Goal: Information Seeking & Learning: Compare options

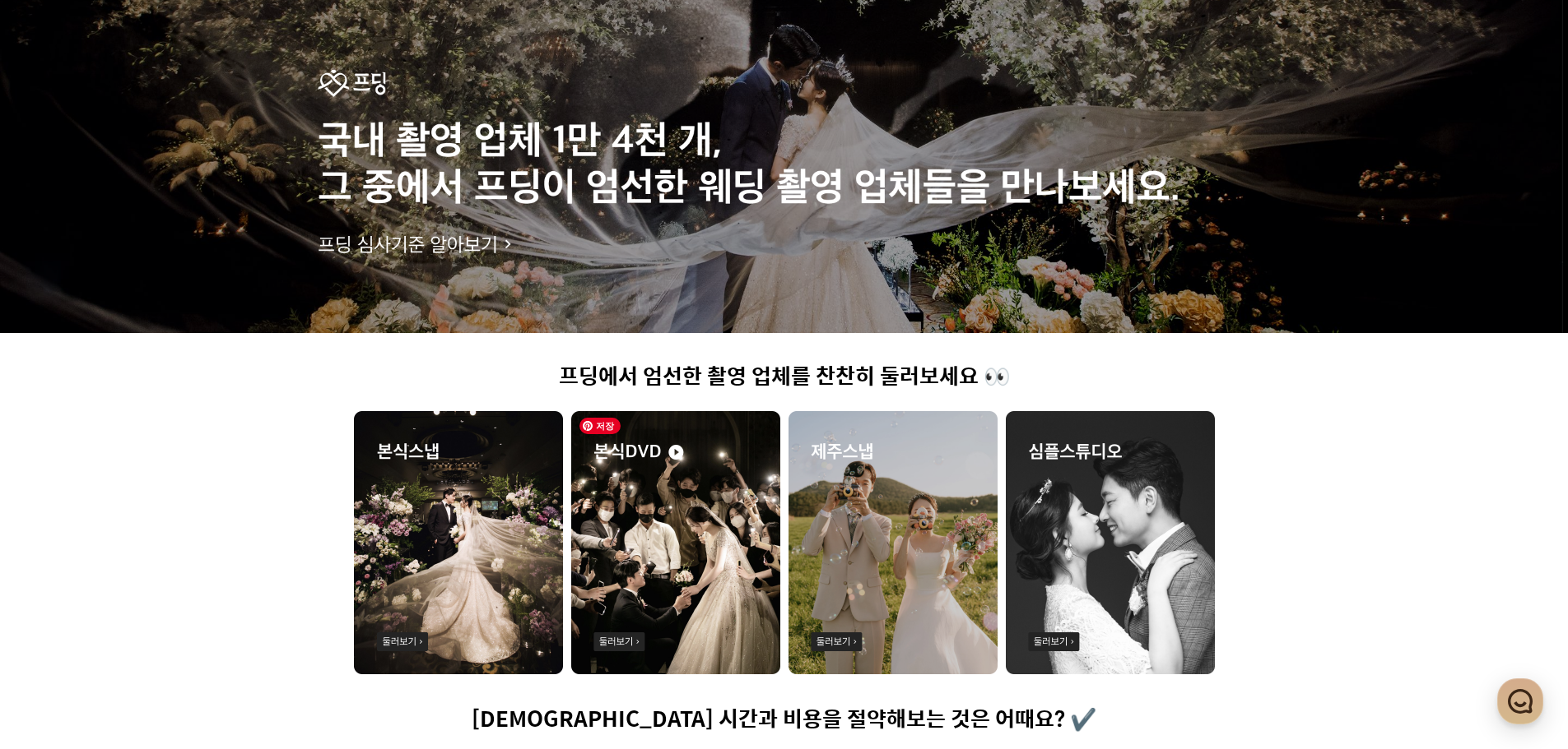
scroll to position [164, 0]
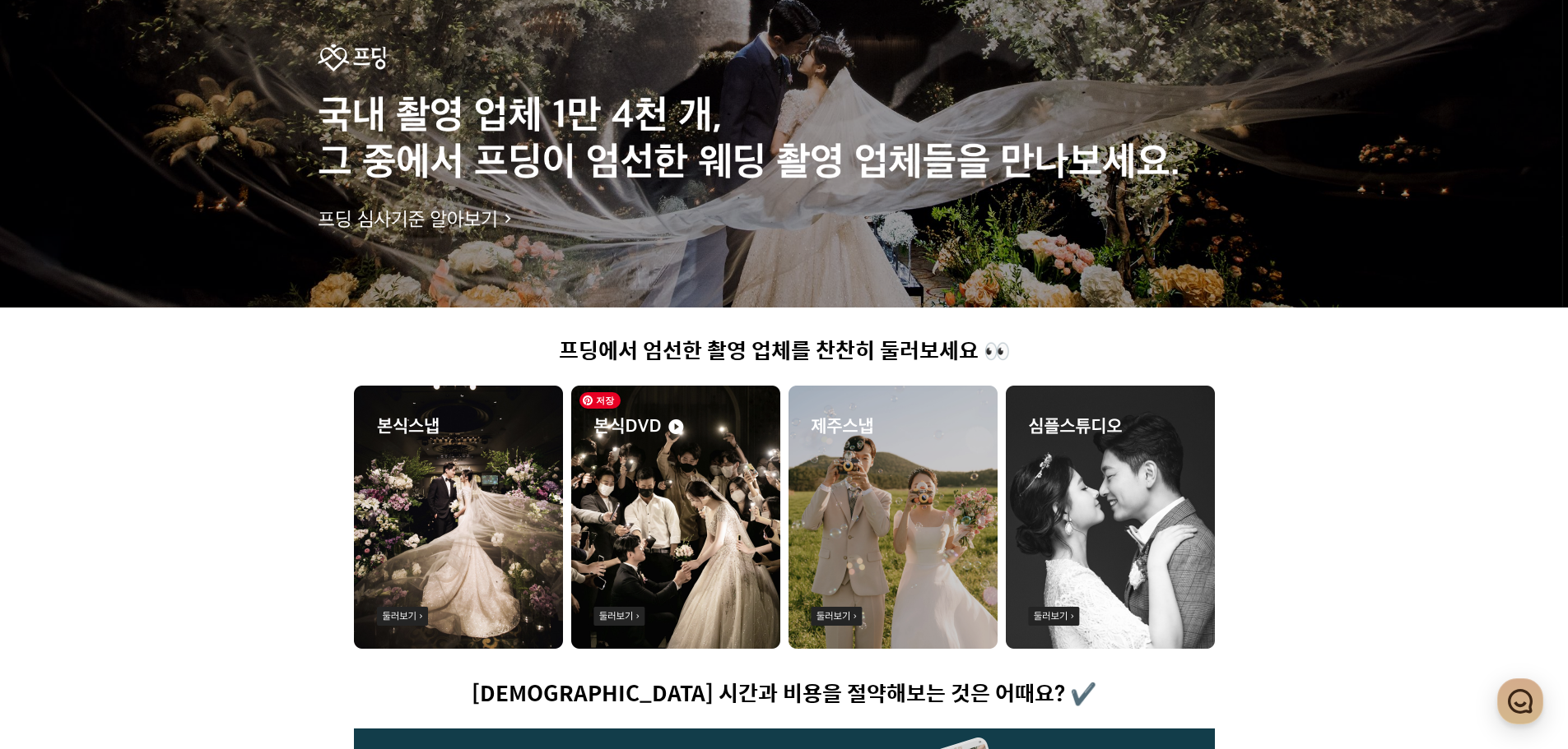
click at [684, 435] on img at bounding box center [676, 517] width 209 height 263
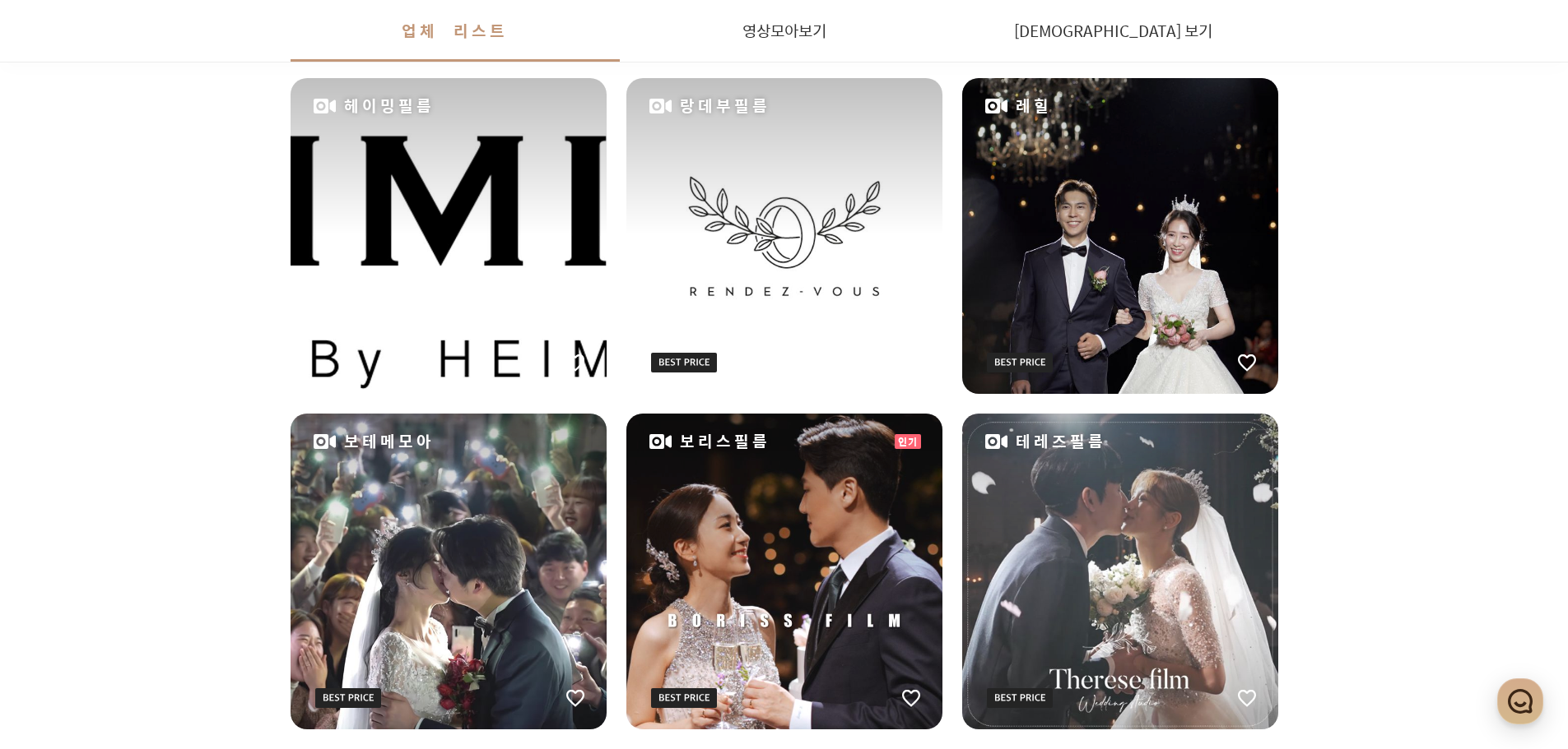
scroll to position [494, 0]
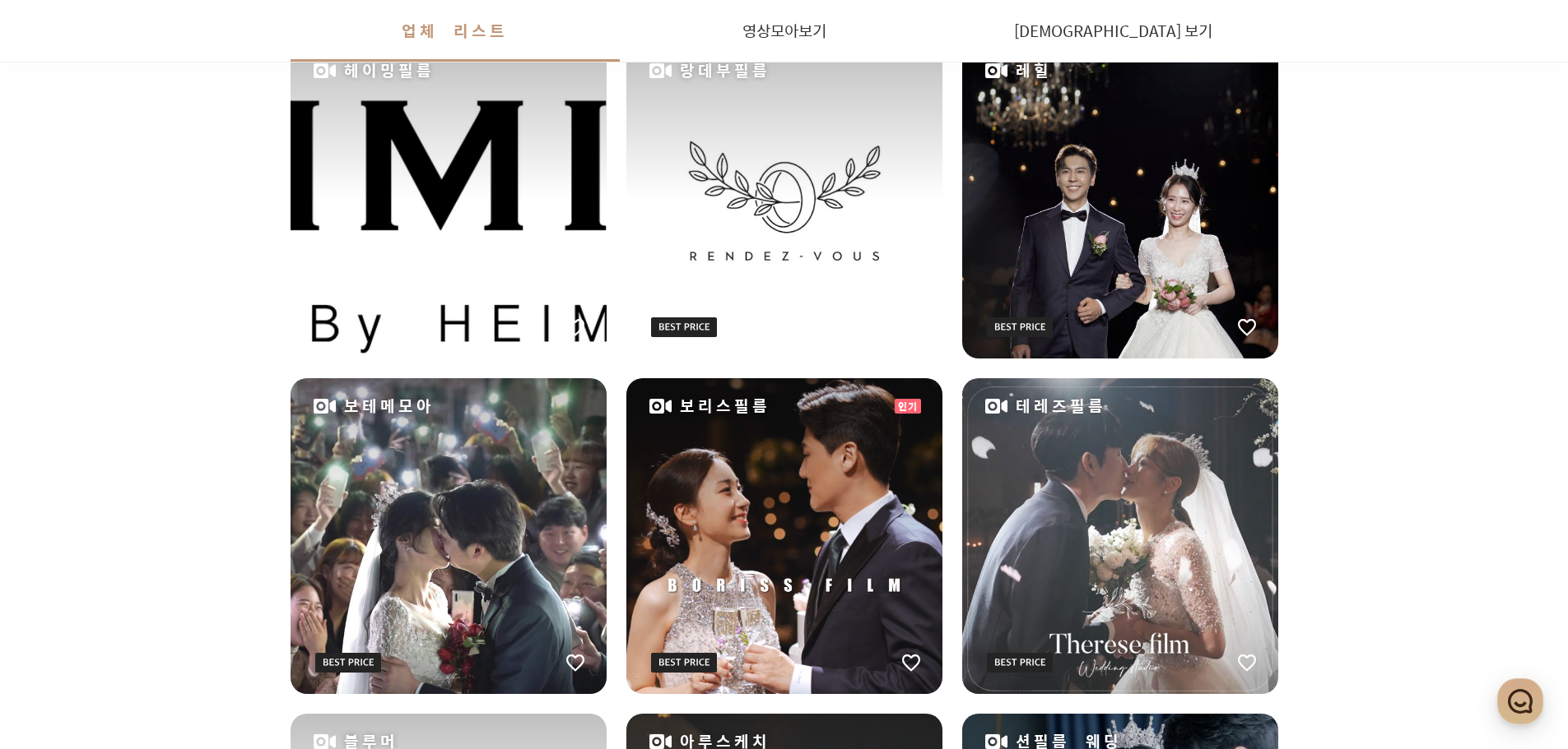
click at [1087, 230] on div "레힐" at bounding box center [1120, 201] width 316 height 316
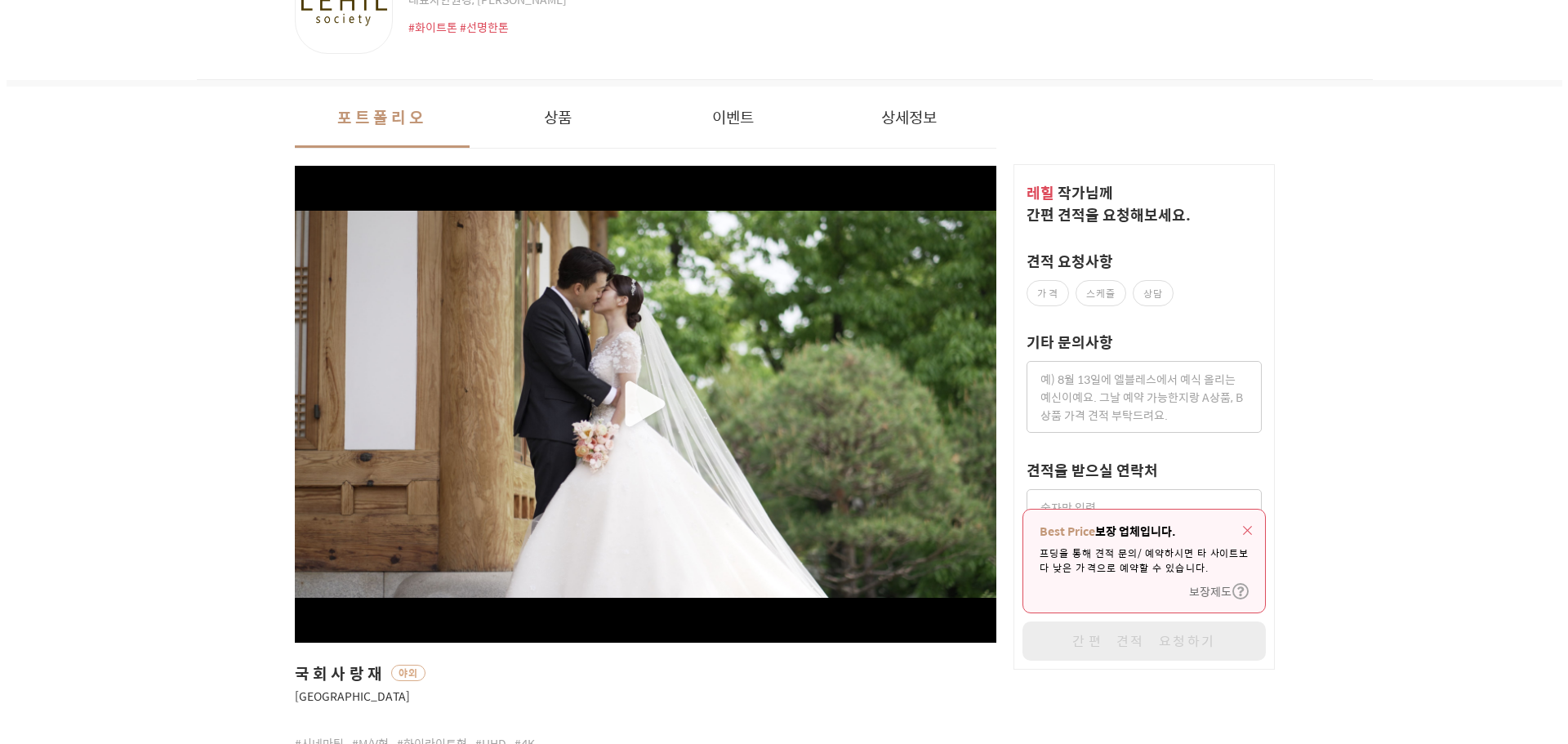
scroll to position [218, 0]
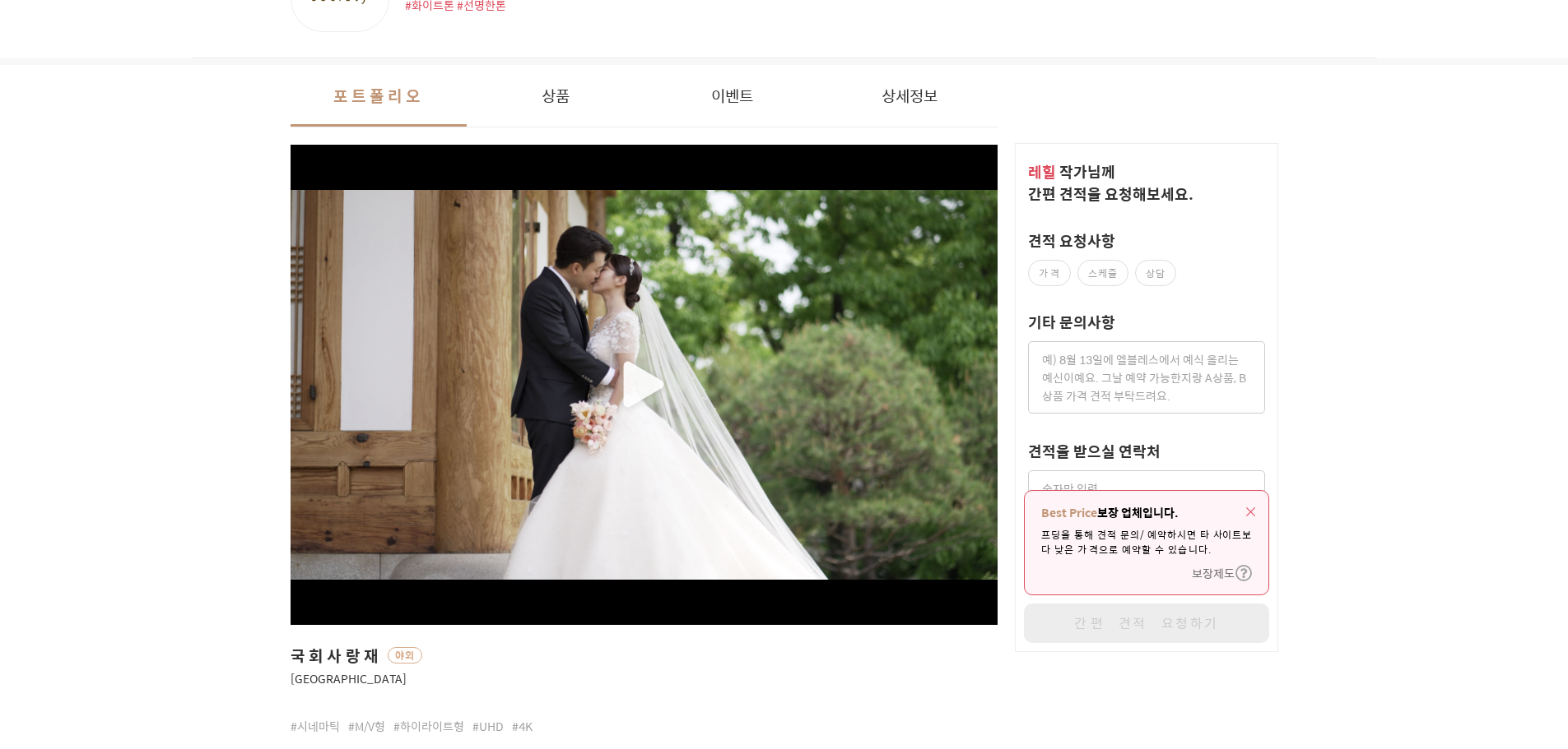
click at [625, 373] on div "button" at bounding box center [645, 386] width 708 height 391
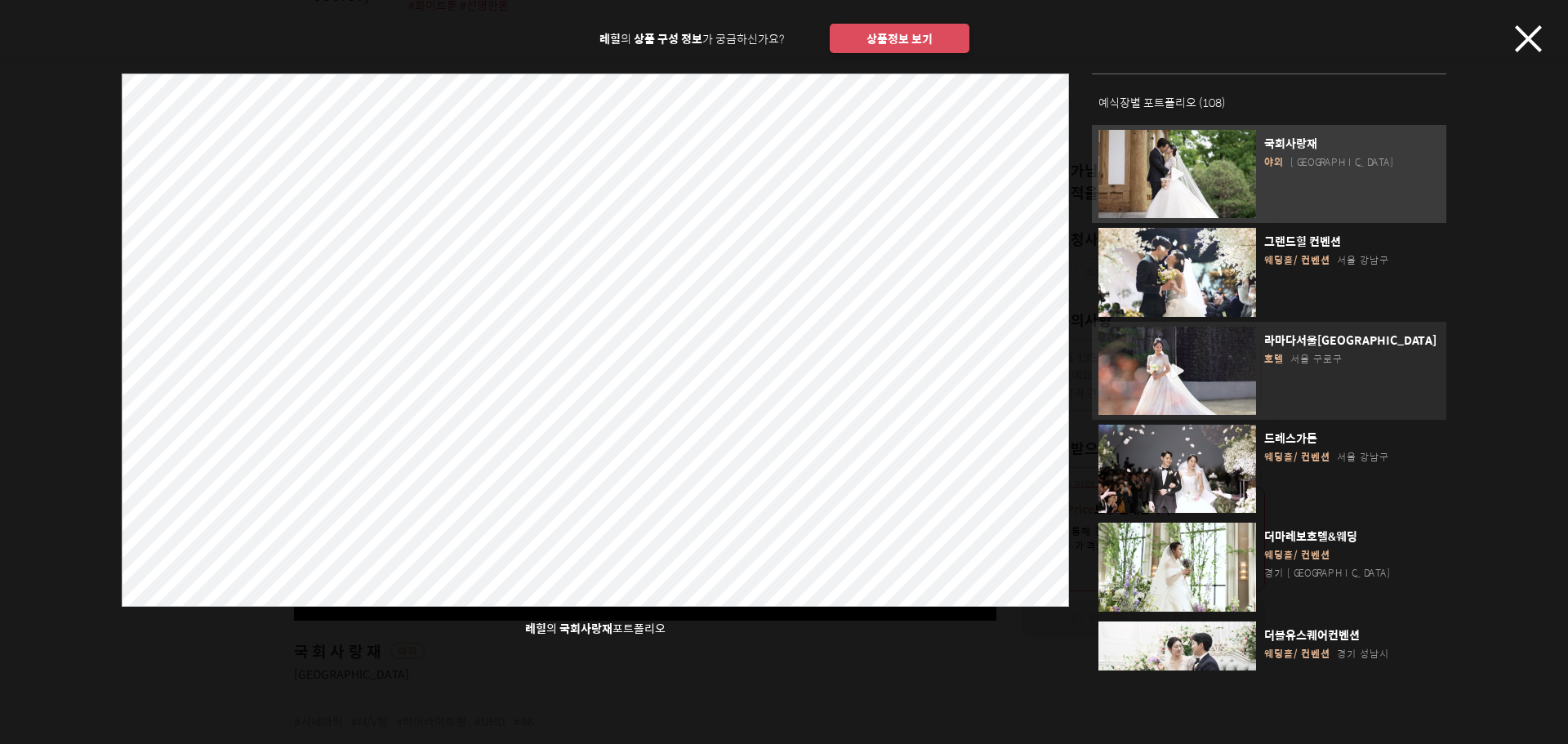
click at [1231, 339] on div "button" at bounding box center [1177, 370] width 157 height 88
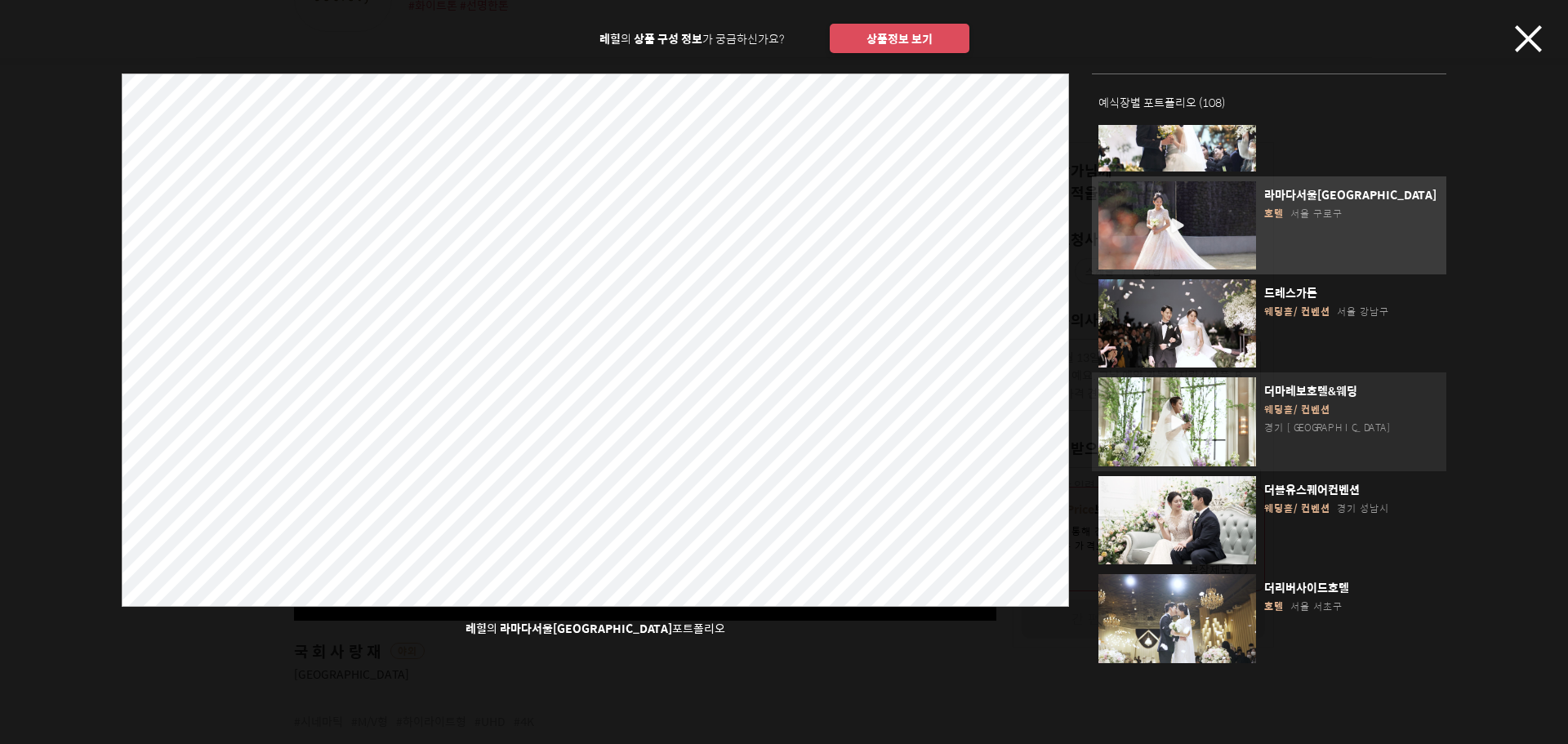
click at [1159, 395] on div "button" at bounding box center [1177, 421] width 157 height 88
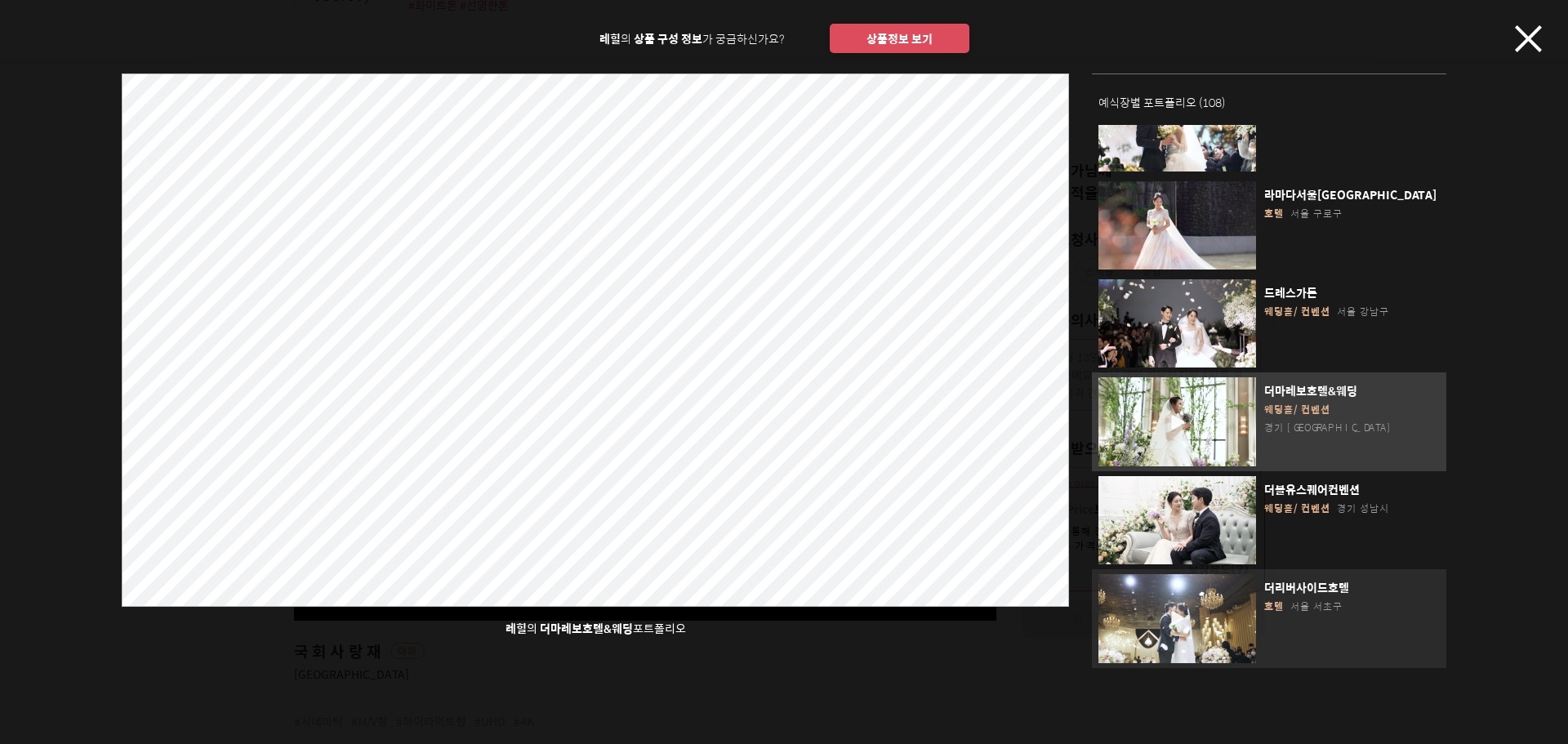
scroll to position [336, 0]
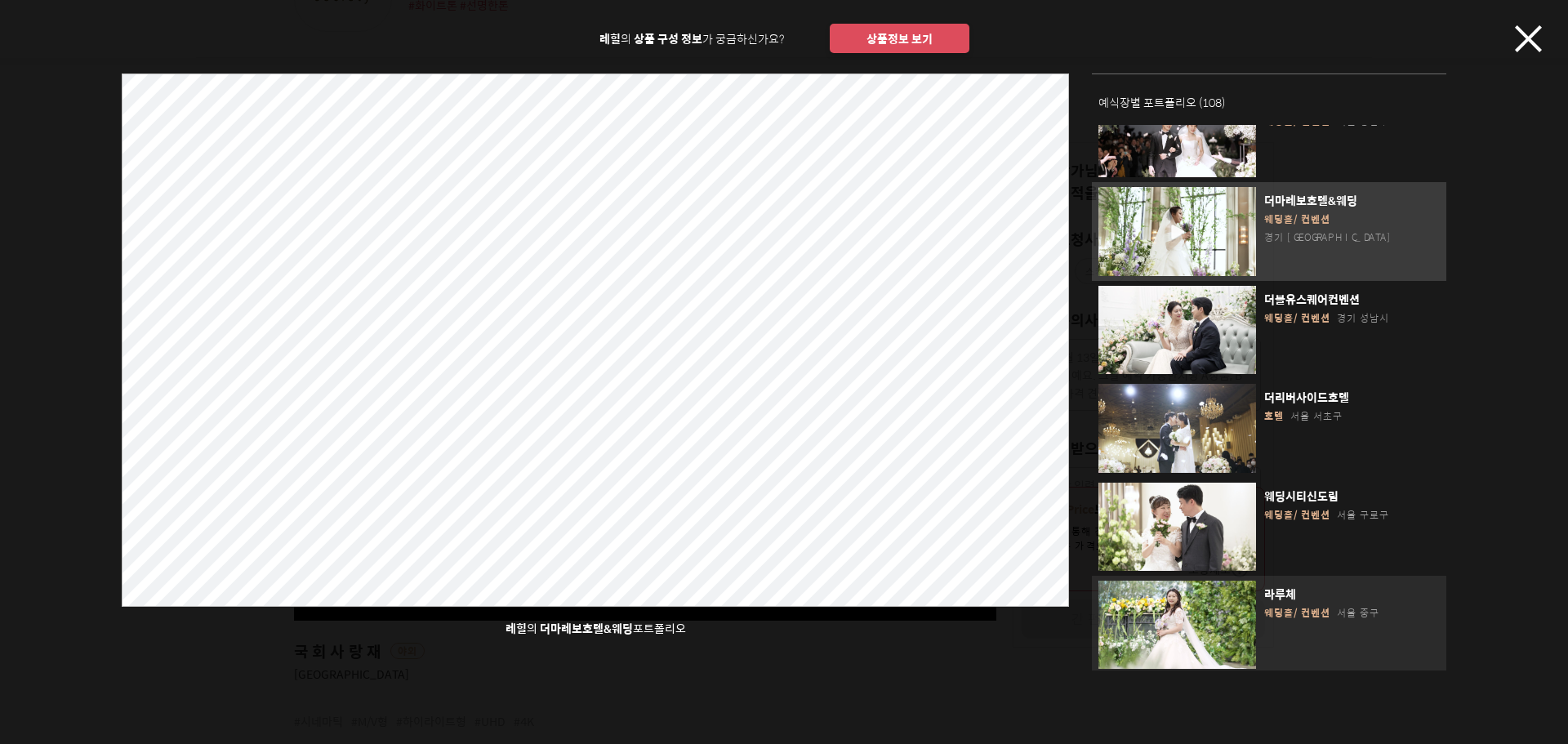
click at [1374, 586] on span "라루체" at bounding box center [1352, 594] width 176 height 17
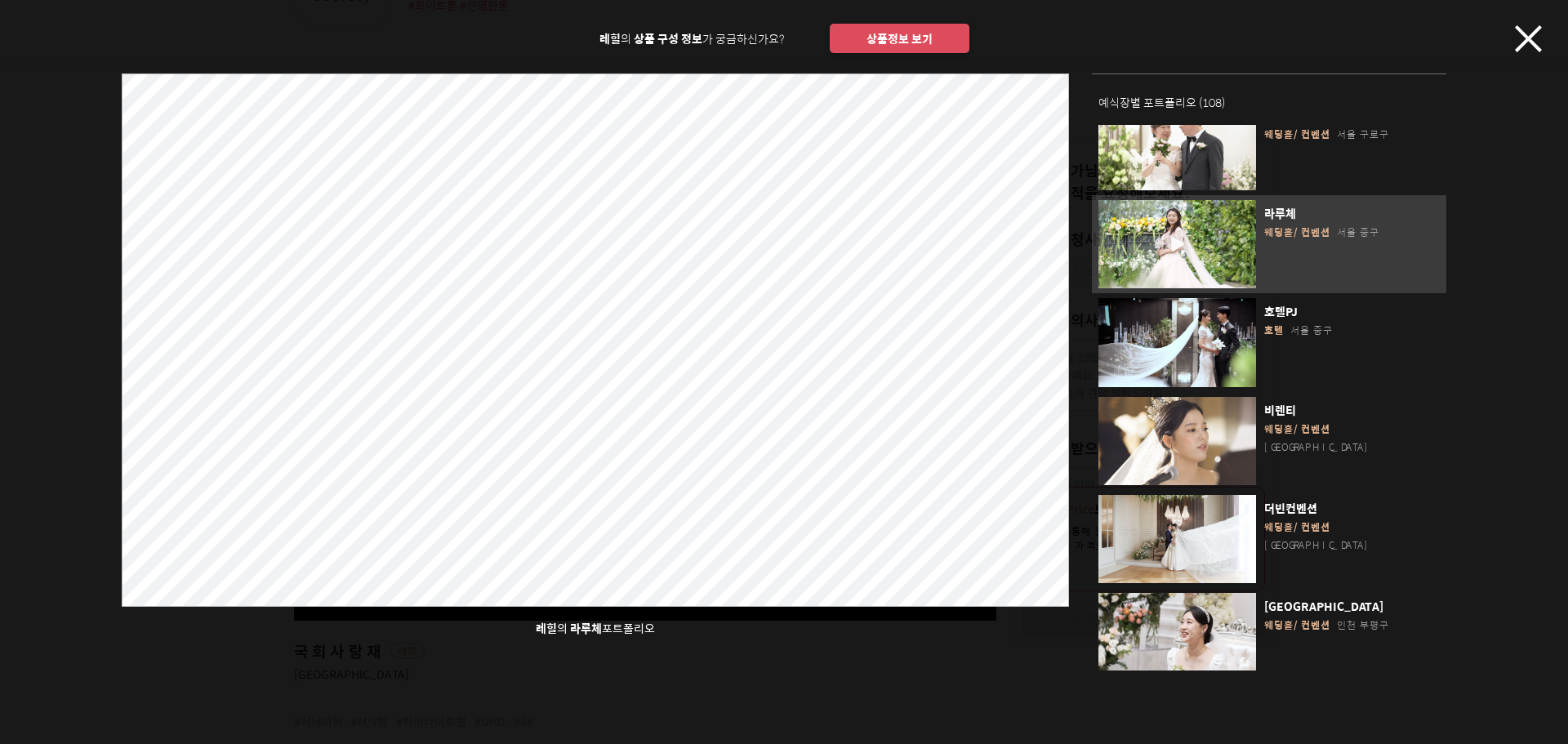
click at [905, 42] on button "상품정보 보기" at bounding box center [899, 38] width 140 height 29
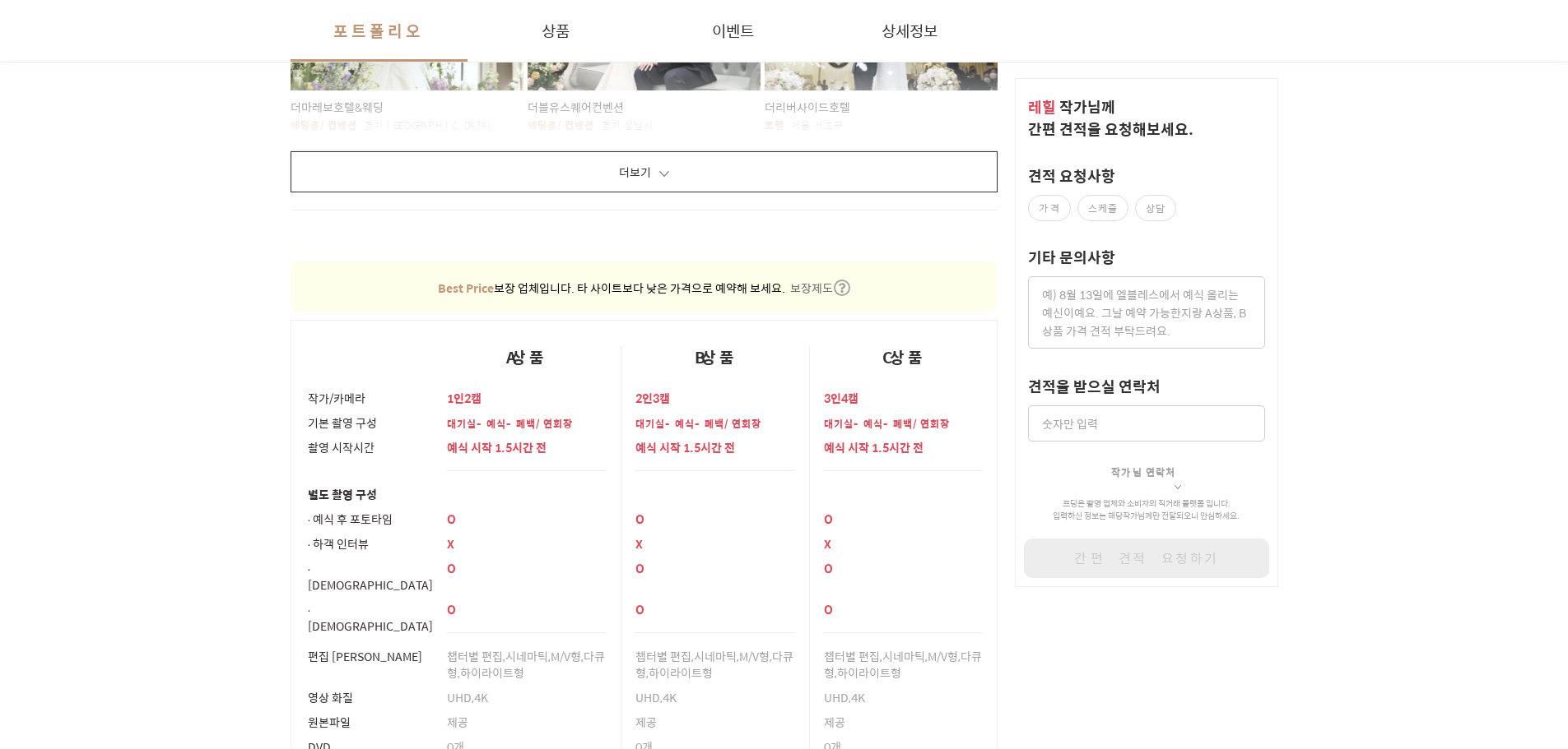
scroll to position [1194, 0]
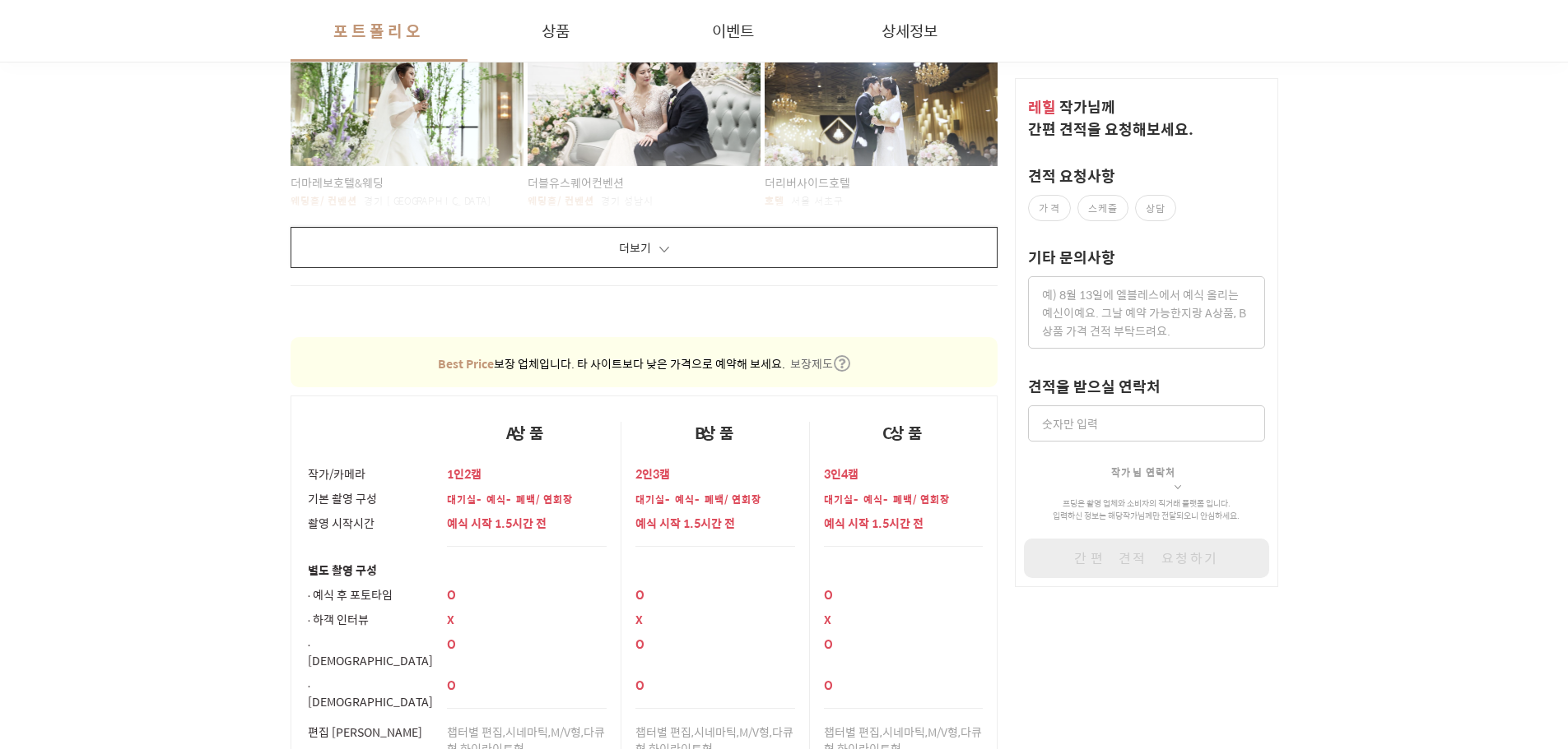
click at [615, 252] on button "더보기" at bounding box center [645, 247] width 708 height 41
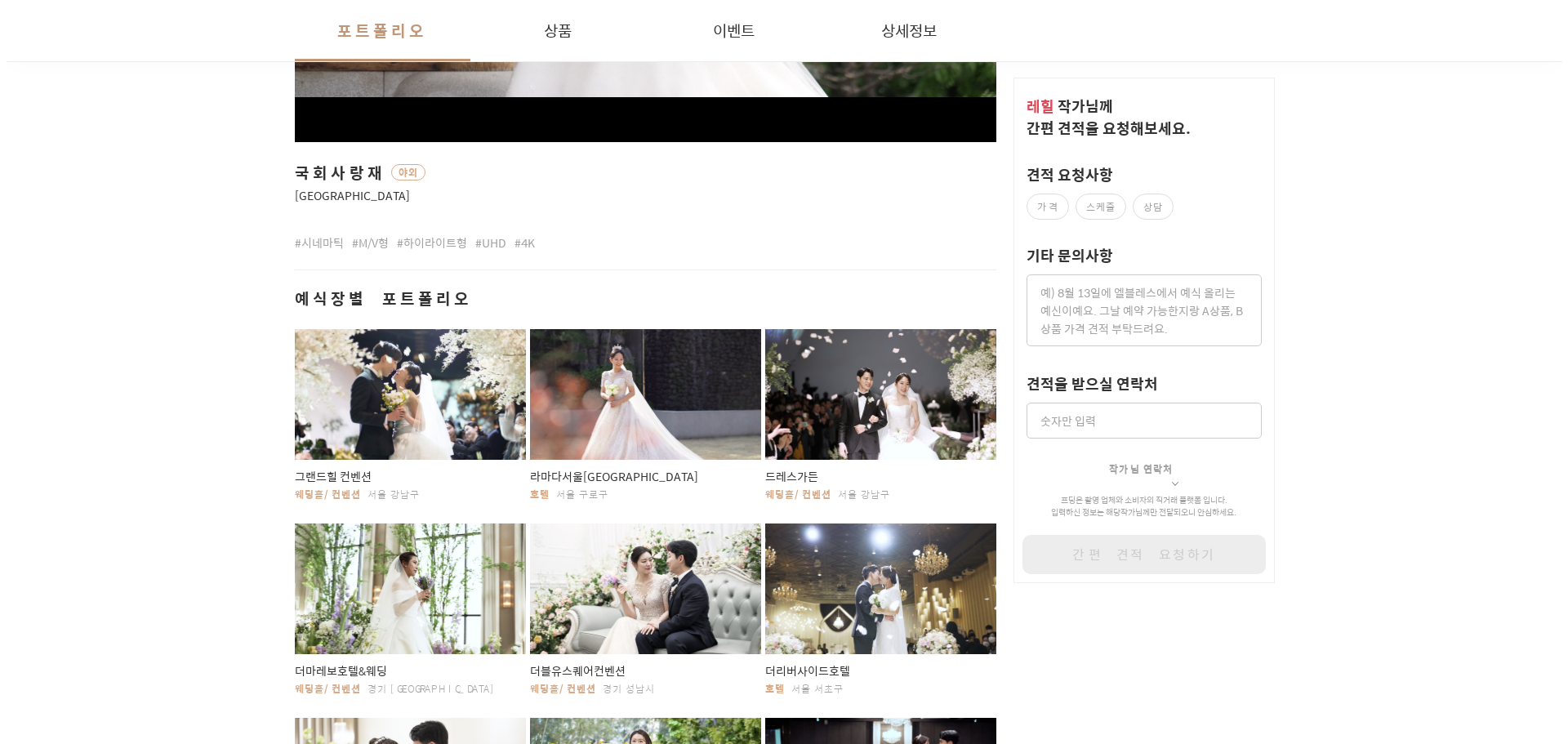
scroll to position [695, 0]
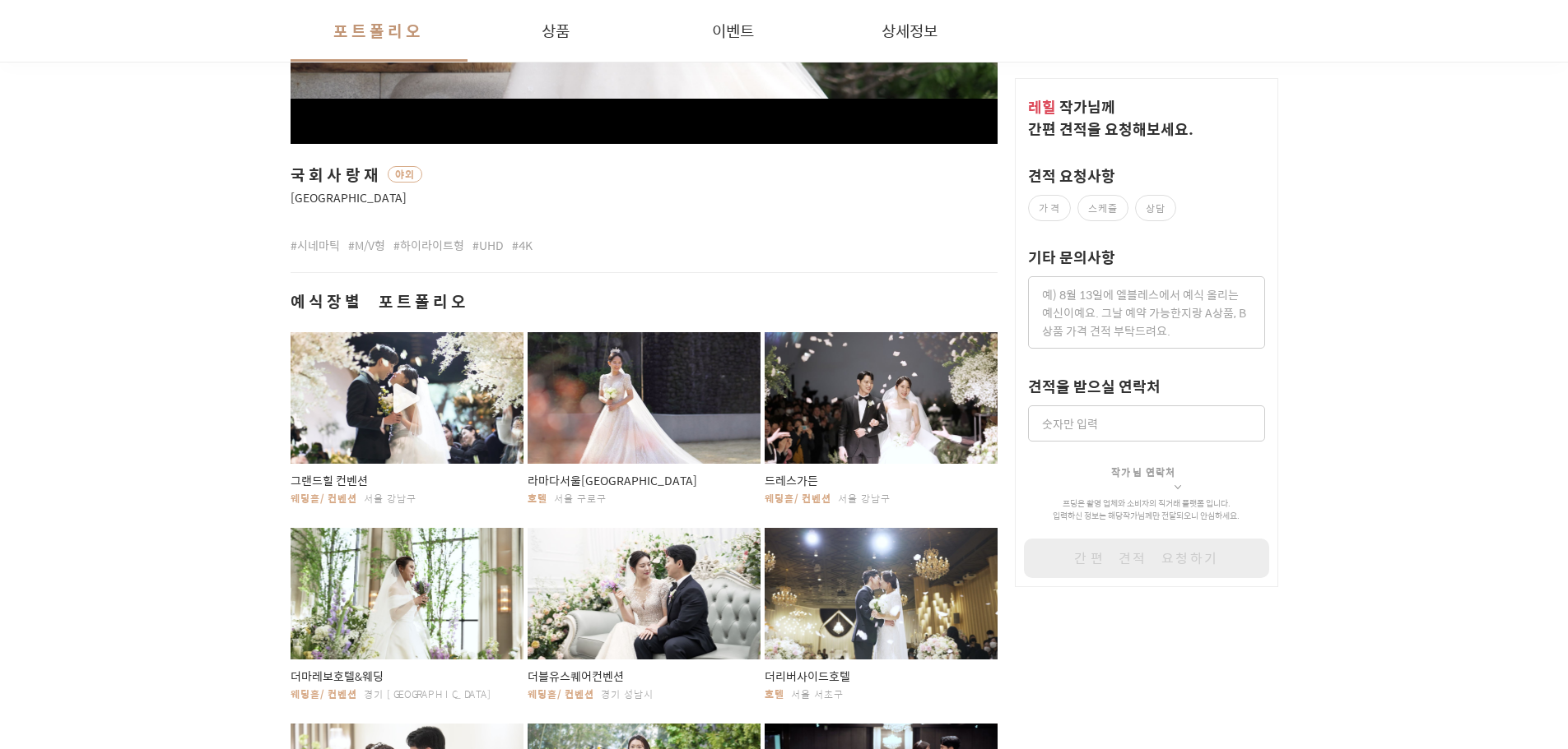
click at [430, 360] on div "button" at bounding box center [407, 398] width 234 height 131
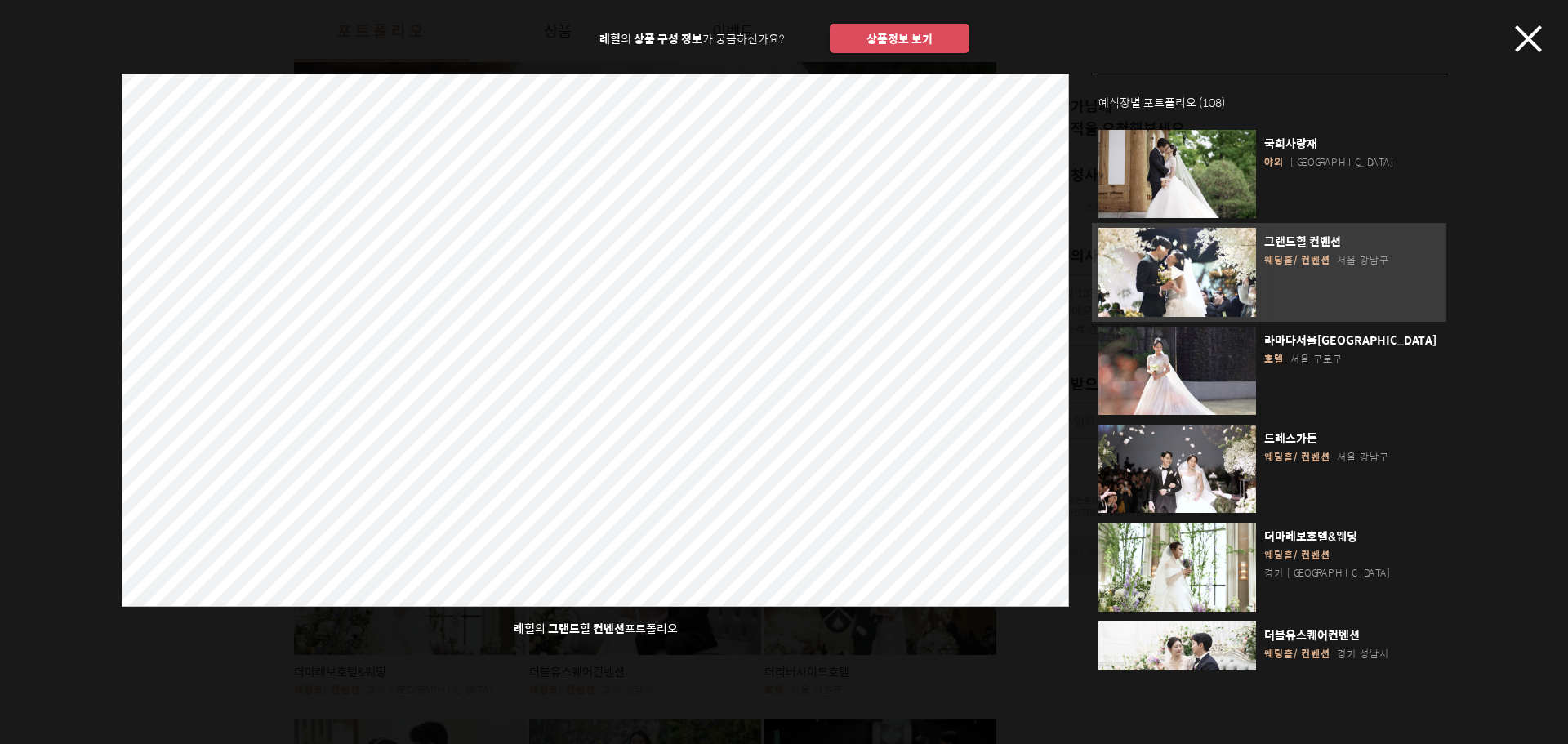
drag, startPoint x: 1542, startPoint y: 38, endPoint x: 1506, endPoint y: 37, distance: 36.0
click at [1537, 38] on div "레힐 의 상품 구성 정보 가 궁금하신가요? 상품정보 보기 레힐 의 그랜드힐 컨벤션 포트폴리오 예식장별 포트폴리오 ( 108 ) 국회사랑재 야외…" at bounding box center [784, 372] width 1568 height 744
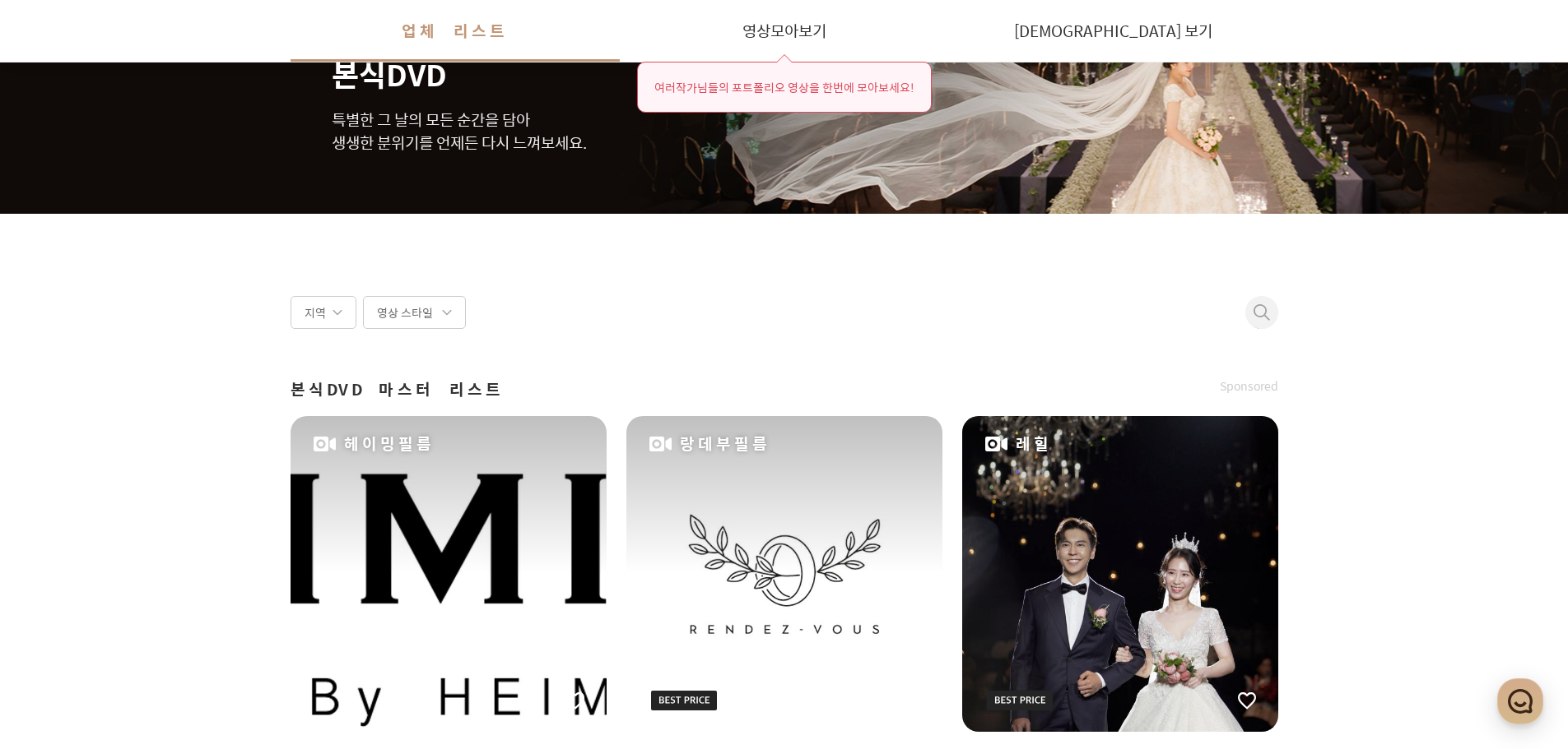
scroll to position [110, 0]
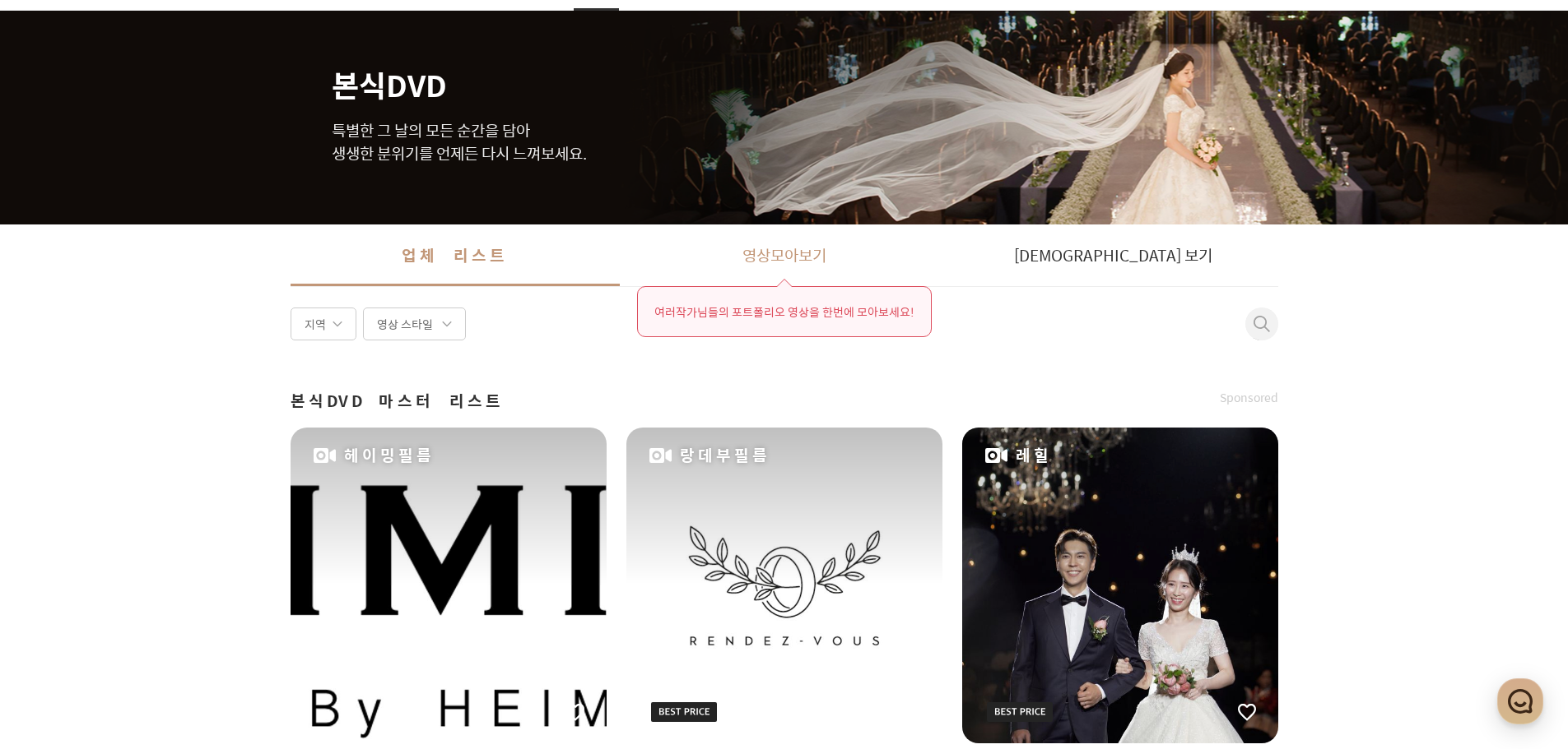
click at [805, 233] on link "영상 모아보기 여러 작가 님들의 포트폴리오 영상 을 한번에 모아보세요!" at bounding box center [784, 255] width 329 height 62
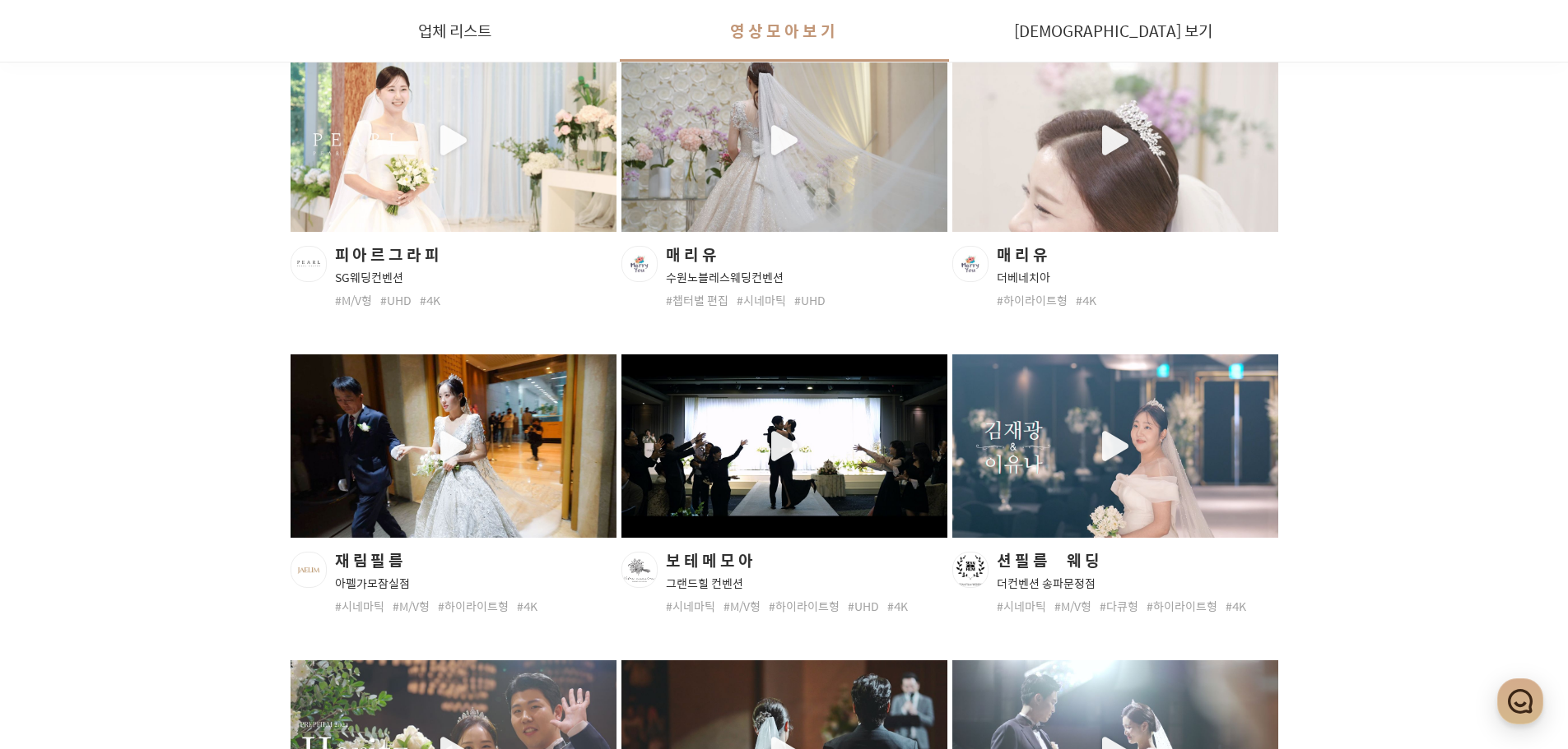
scroll to position [384, 0]
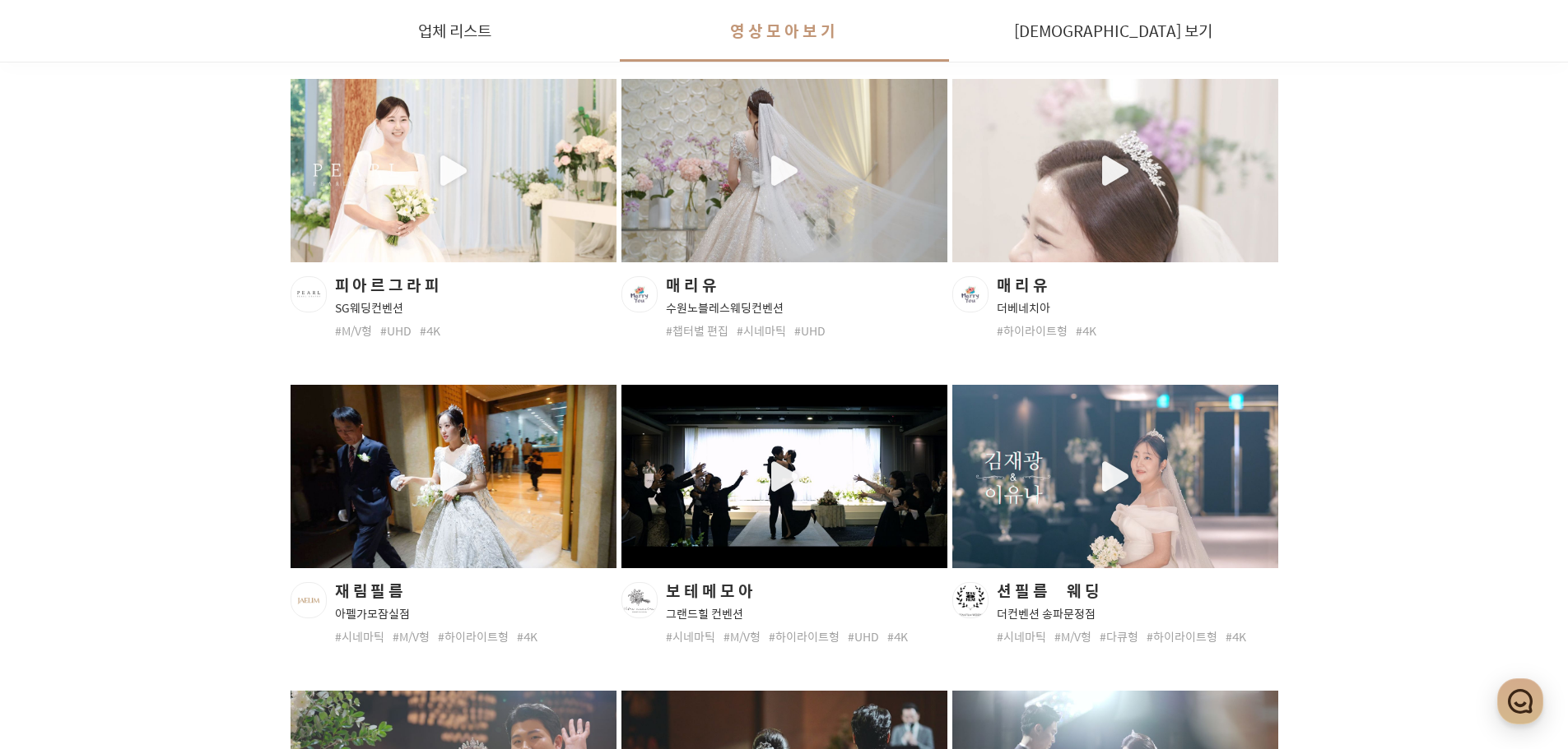
click at [464, 179] on div "button" at bounding box center [454, 171] width 326 height 184
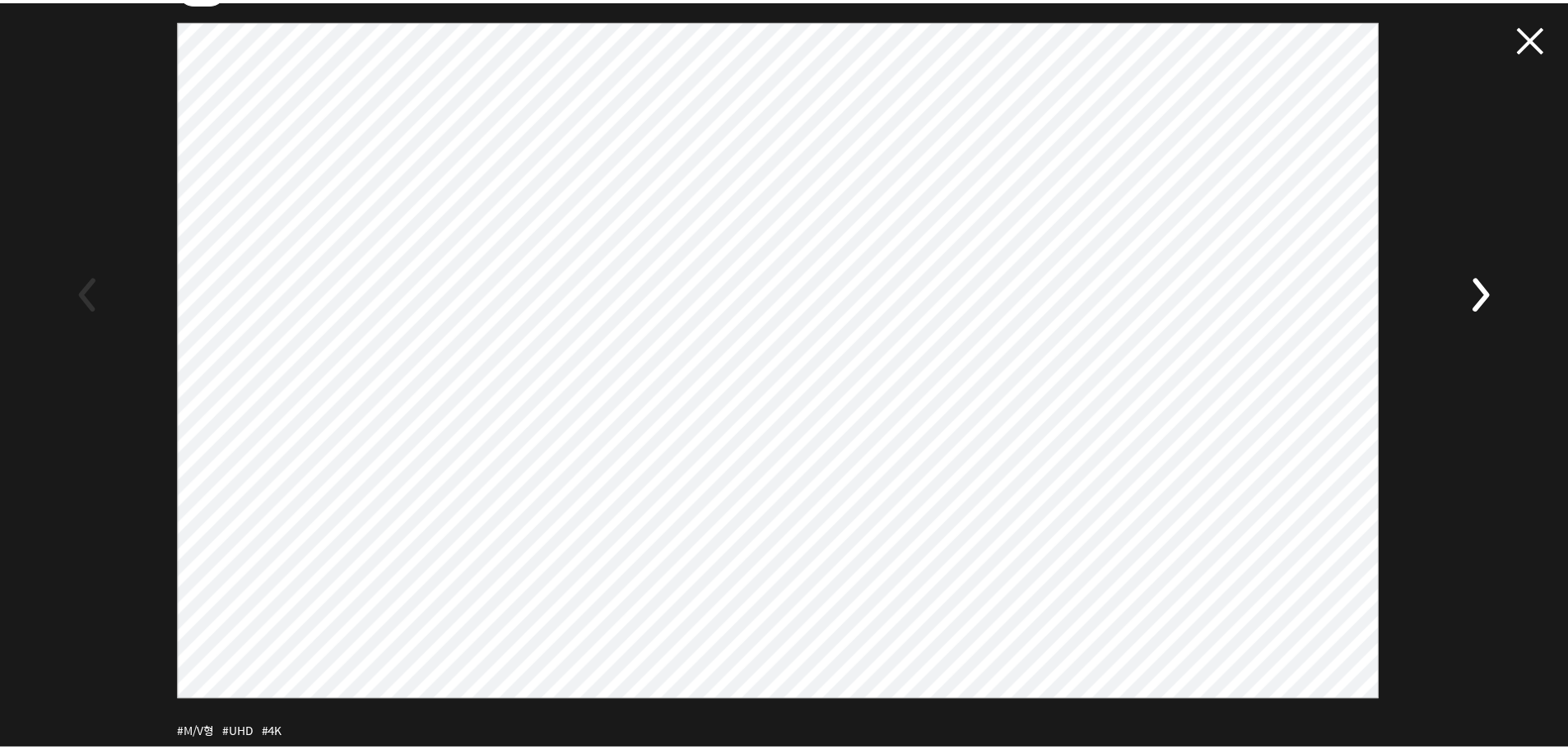
scroll to position [80, 0]
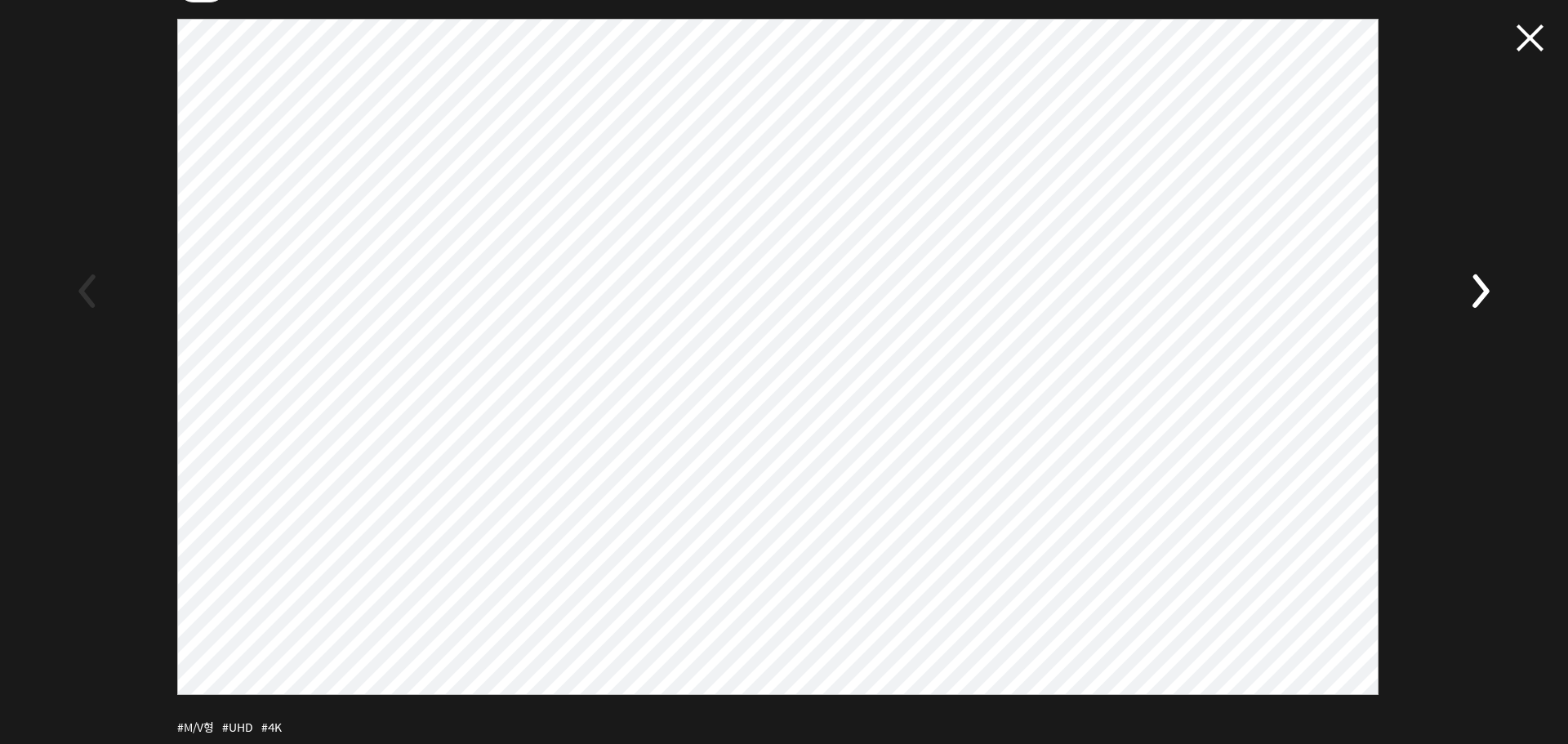
click at [1521, 39] on span at bounding box center [1530, 38] width 27 height 27
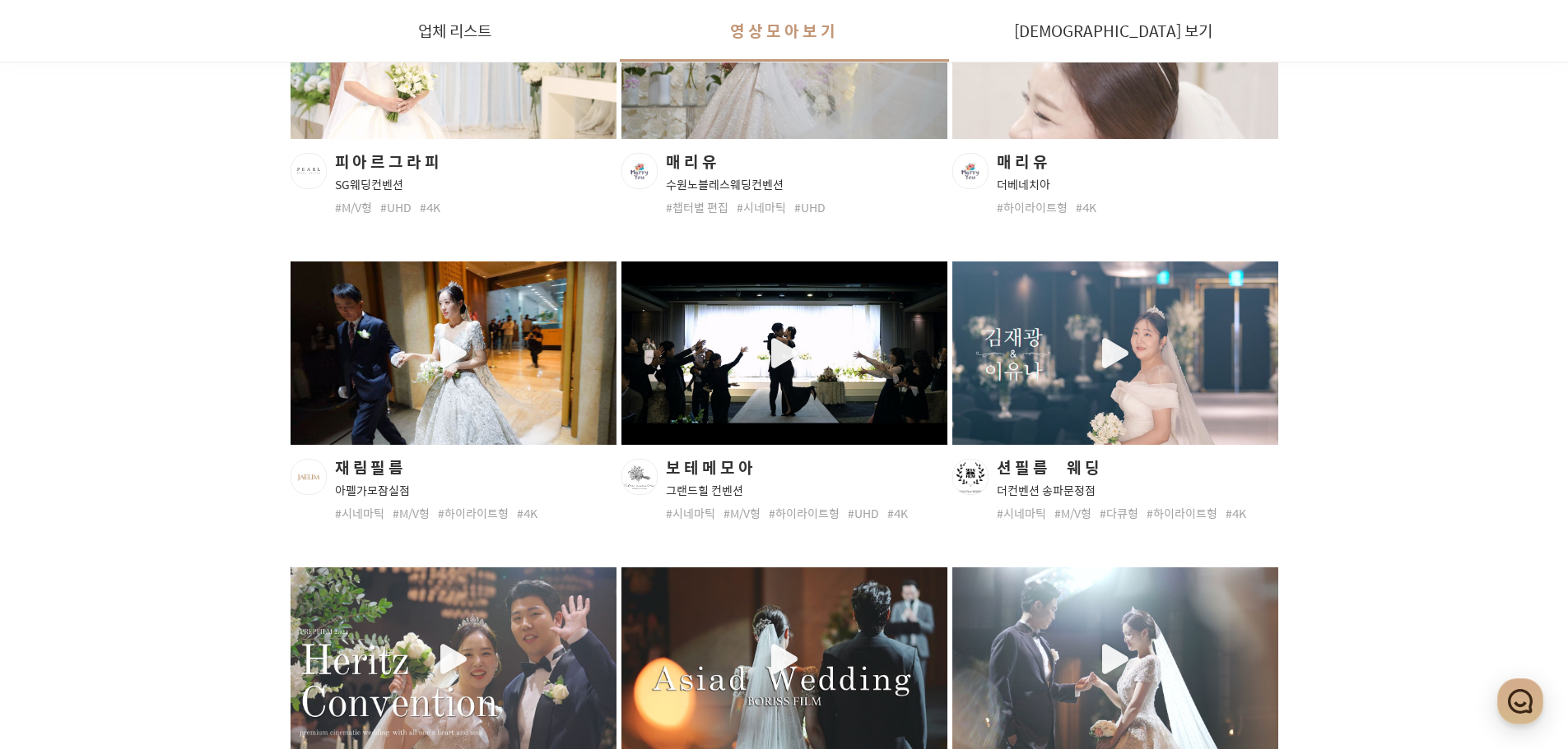
scroll to position [510, 0]
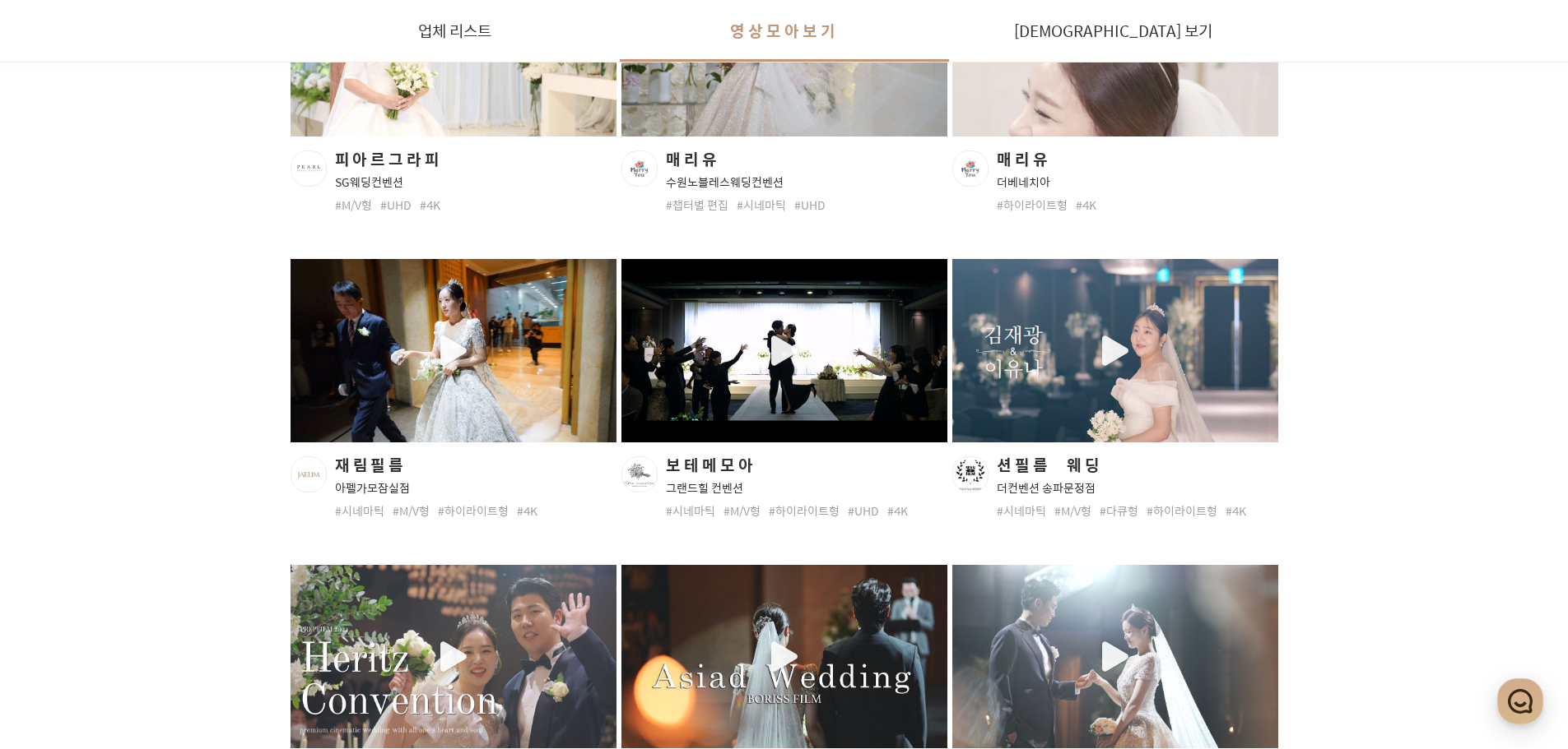
click at [1126, 334] on div "button" at bounding box center [1115, 351] width 326 height 184
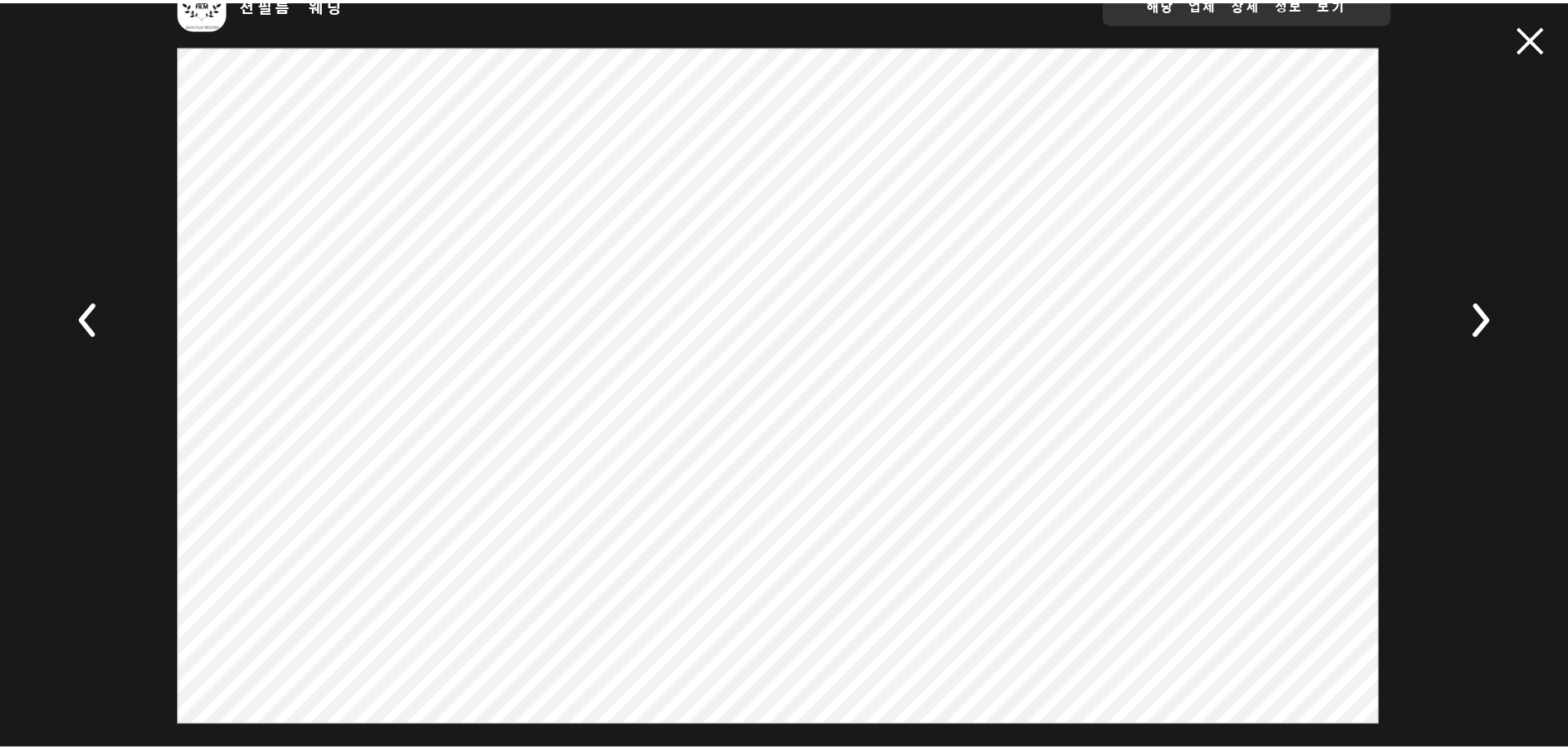
scroll to position [80, 0]
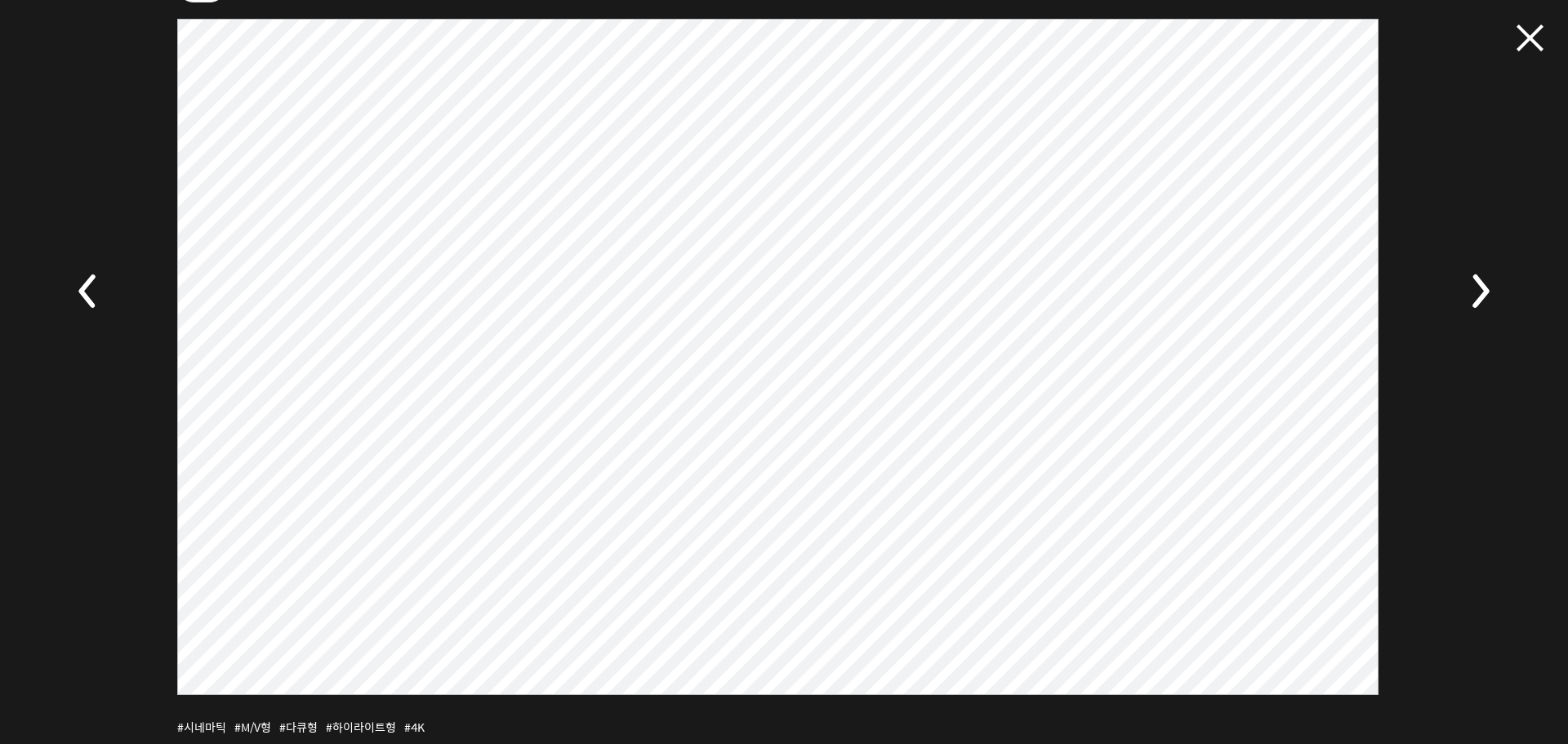
click at [1526, 451] on div "션필름 웨딩 해당 업체 상세 정보 보기 #시네마틱 #M/V형 #다큐형 #하이라이트형 #4K" at bounding box center [784, 293] width 1568 height 728
drag, startPoint x: 1529, startPoint y: 432, endPoint x: 1530, endPoint y: 240, distance: 192.0
click at [1530, 430] on div "션필름 웨딩 해당 업체 상세 정보 보기 #시네마틱 #M/V형 #다큐형 #하이라이트형 #4K" at bounding box center [784, 293] width 1568 height 728
click at [1527, 22] on div "션필름 웨딩 해당 업체 상세 정보 보기 #시네마틱 #M/V형 #다큐형 #하이라이트형 #4K" at bounding box center [784, 293] width 1568 height 728
click at [1524, 36] on span at bounding box center [1530, 38] width 27 height 27
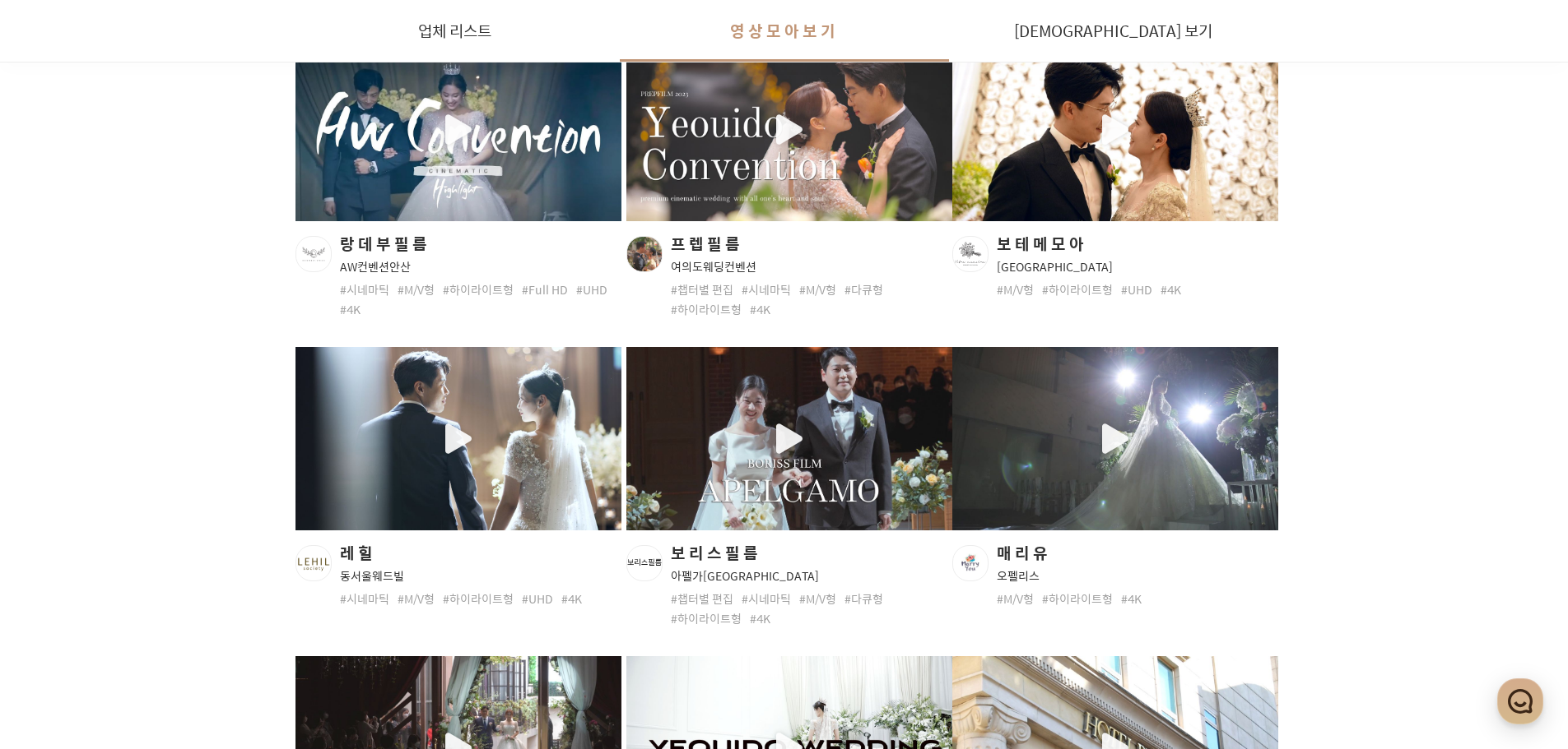
scroll to position [2900, 0]
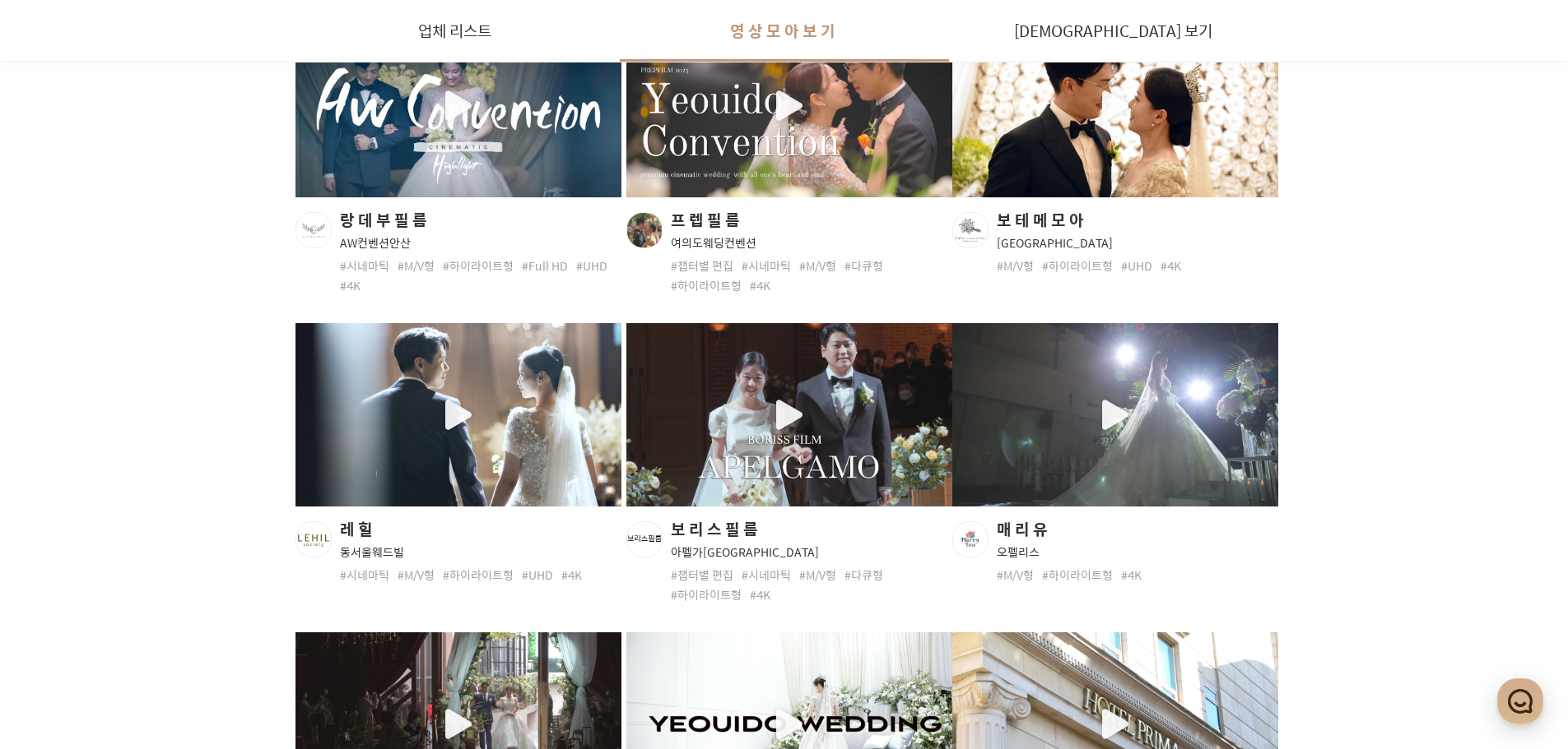
click at [1130, 409] on div "button" at bounding box center [1115, 415] width 326 height 184
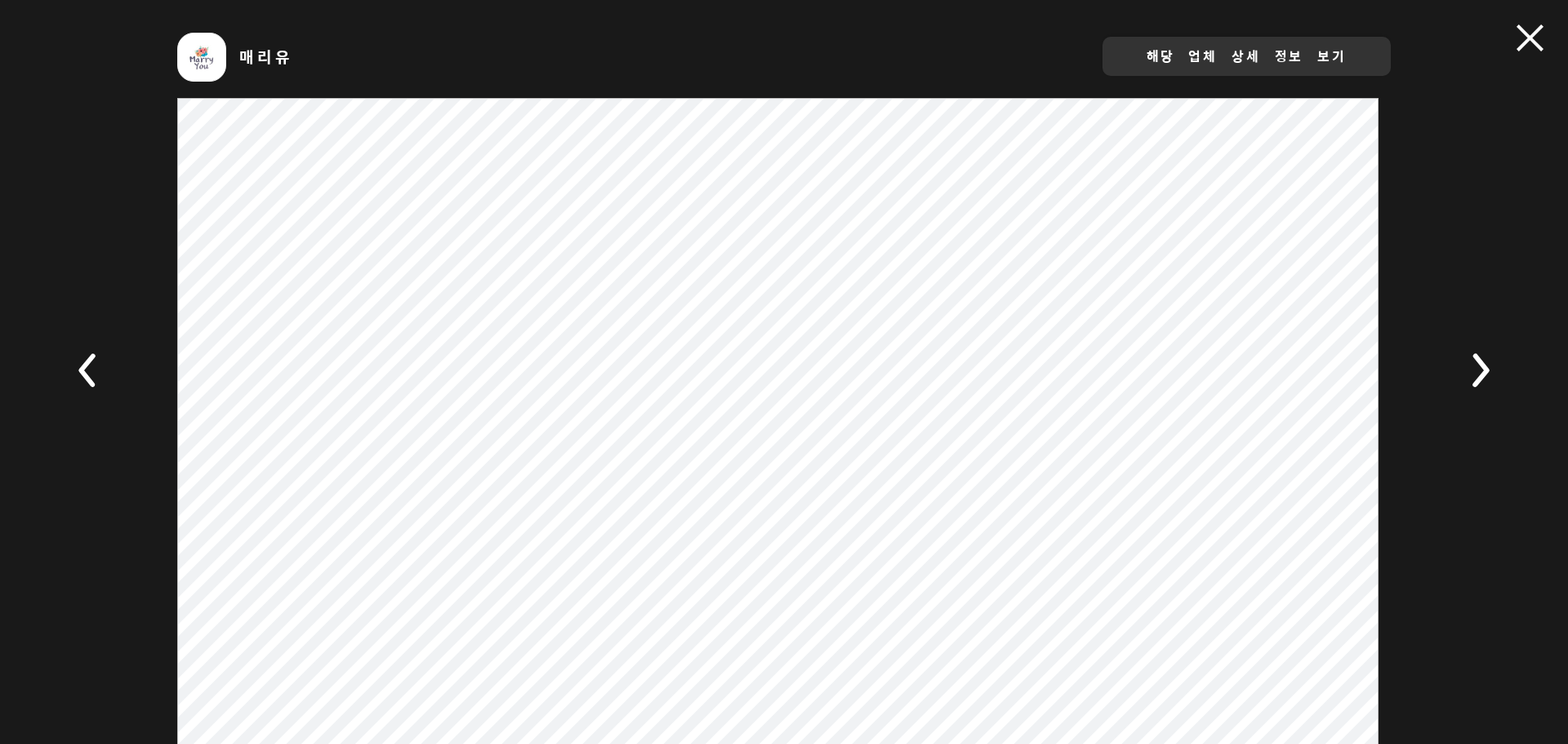
click at [1547, 36] on div "매리유 해당 업체 상세 정보 보기 #M/V형 #하이라이트형 #4K" at bounding box center [784, 372] width 1568 height 728
click at [1531, 28] on span at bounding box center [1530, 38] width 27 height 27
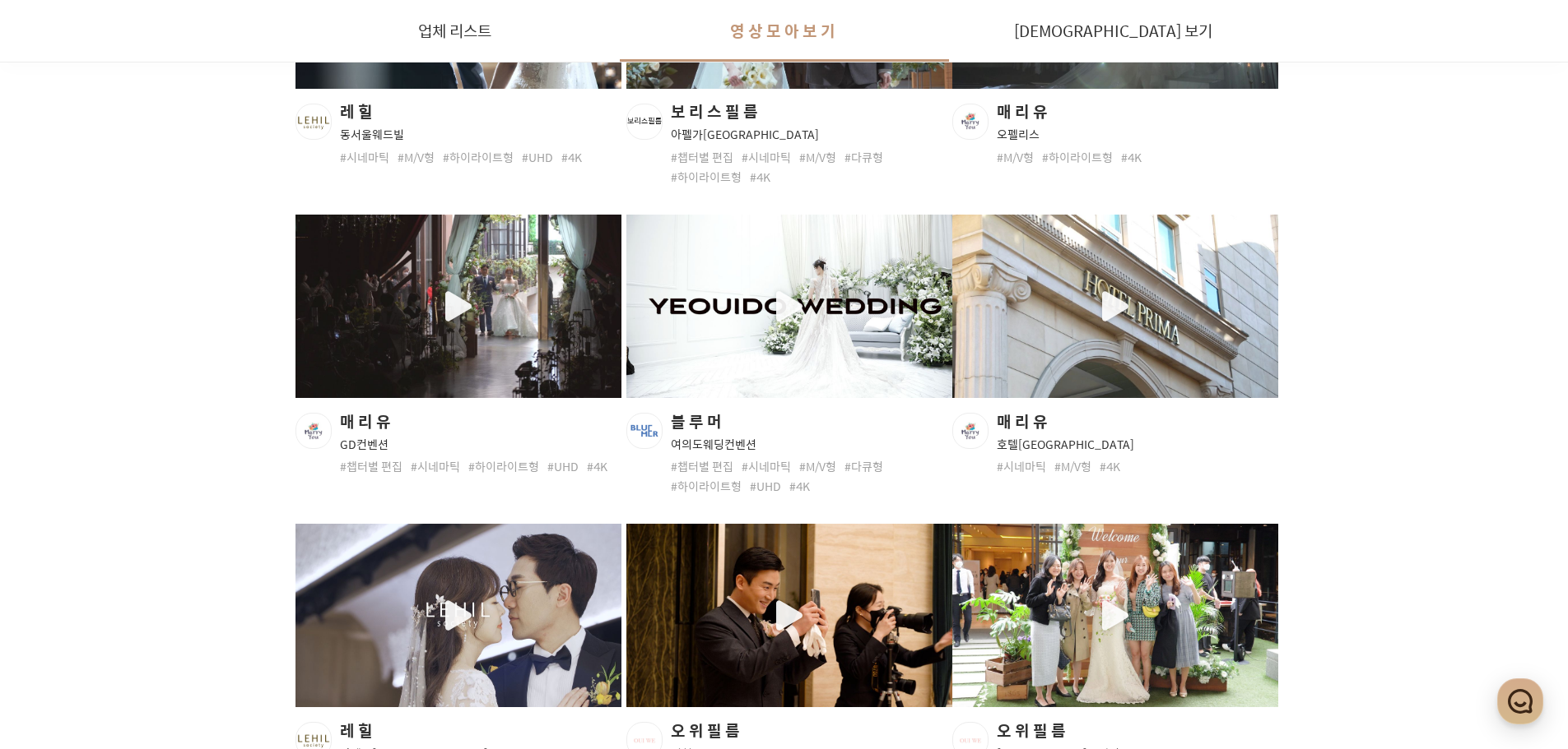
scroll to position [3324, 0]
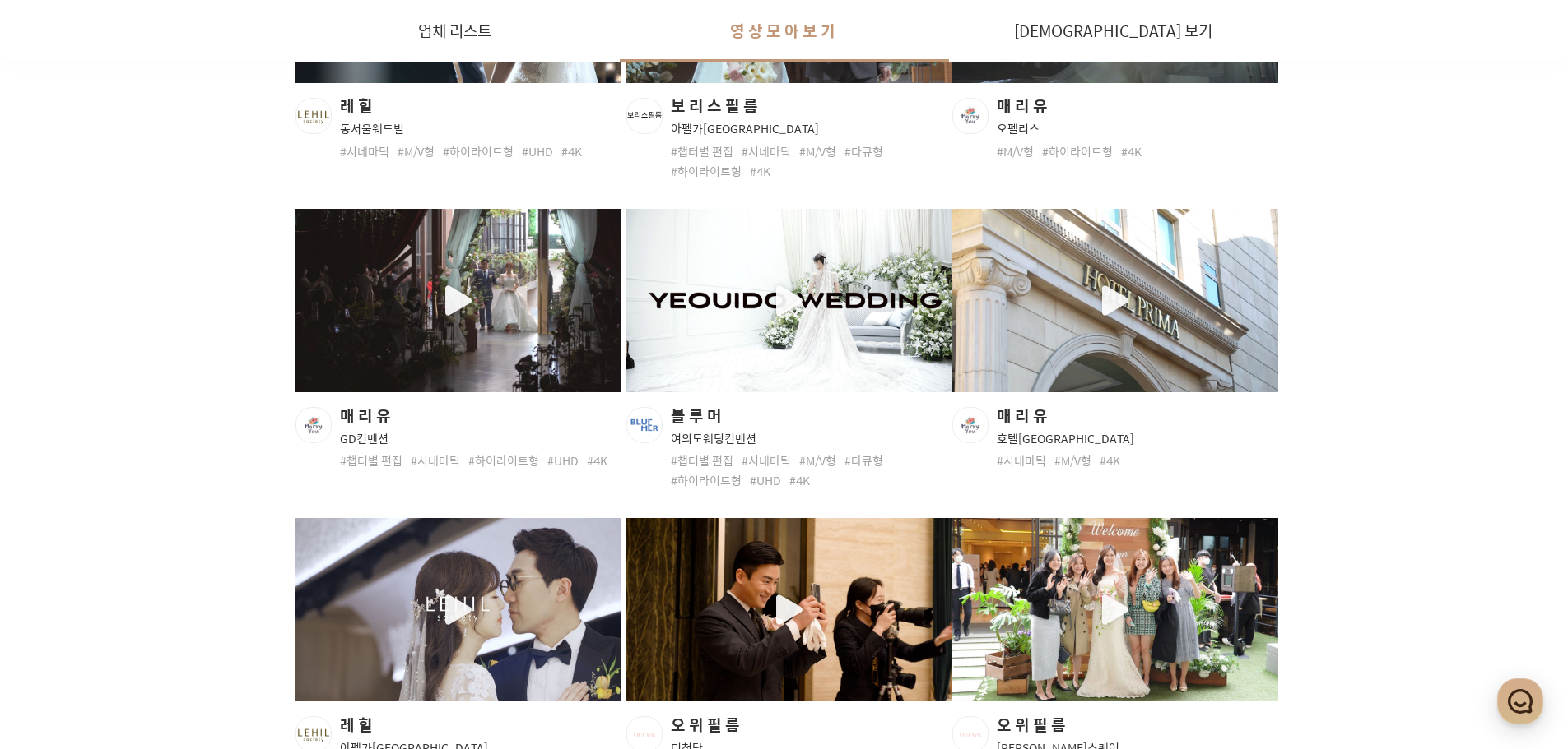
click at [780, 308] on div "button" at bounding box center [789, 301] width 326 height 184
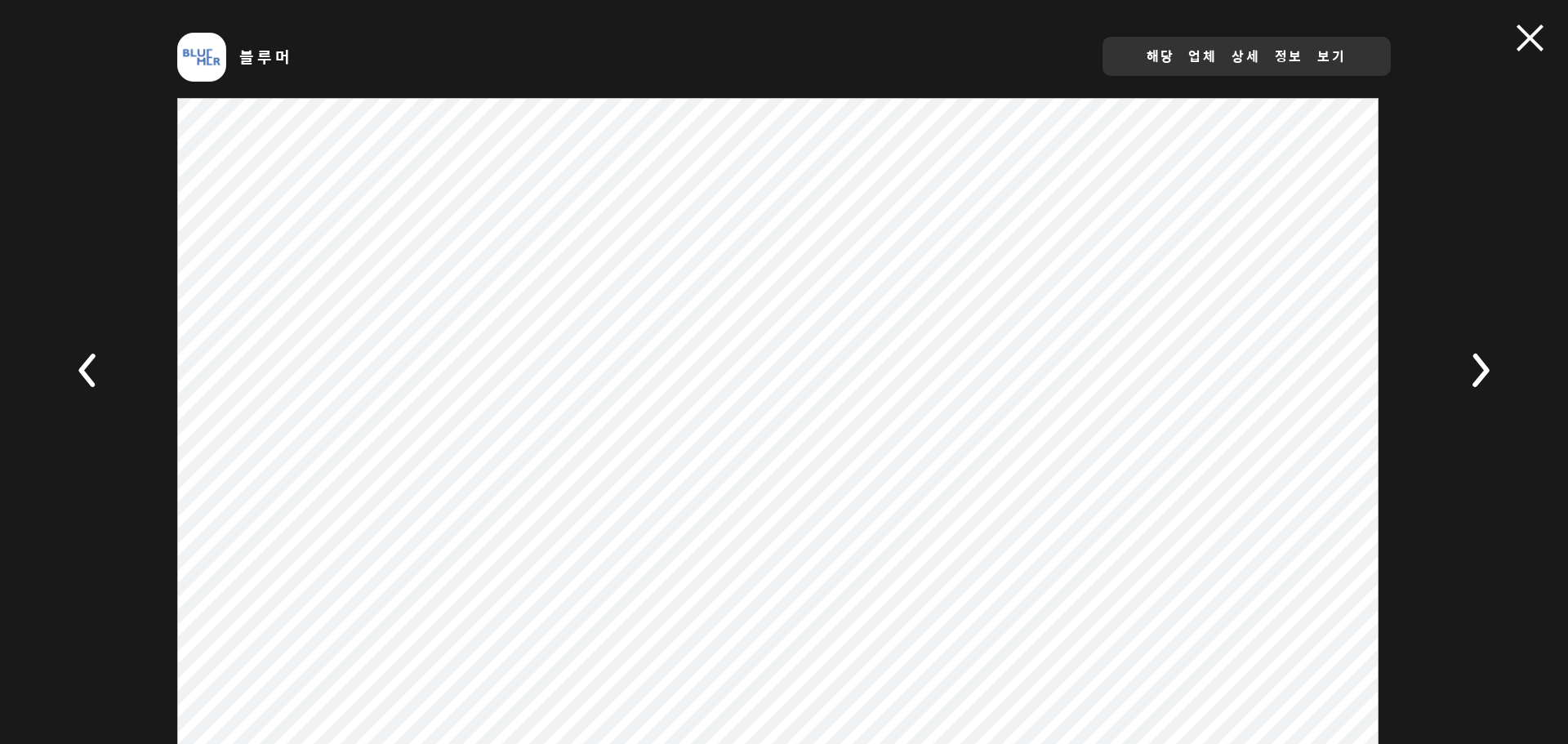
click at [1519, 53] on div "블루머 해당 업체 상세 정보 보기 #챕터별 편집 #시네마틱 #M/V형 #다큐형 #하이라이트형 #UHD #4K" at bounding box center [784, 372] width 1568 height 728
click at [1519, 44] on span at bounding box center [1530, 38] width 27 height 27
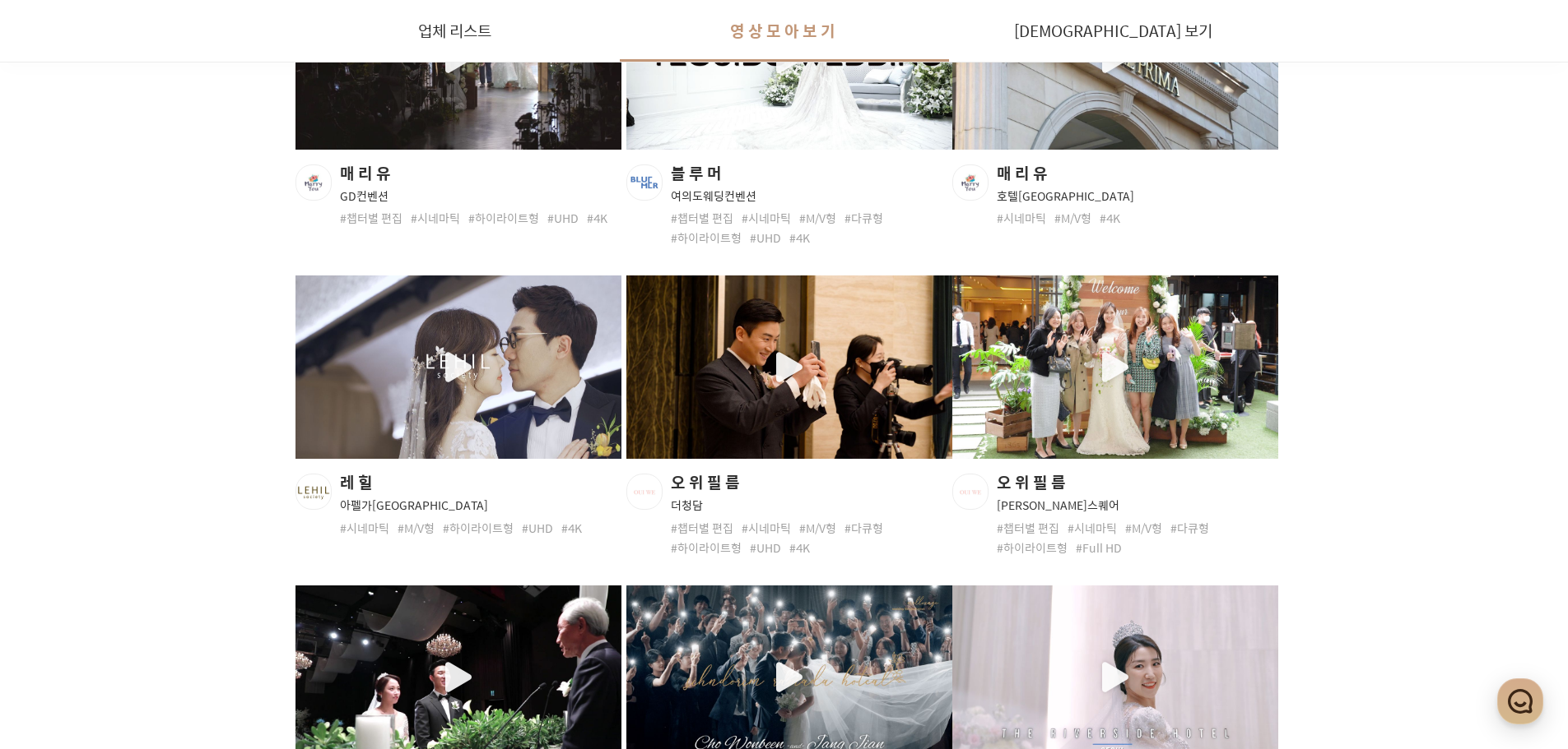
scroll to position [3632, 0]
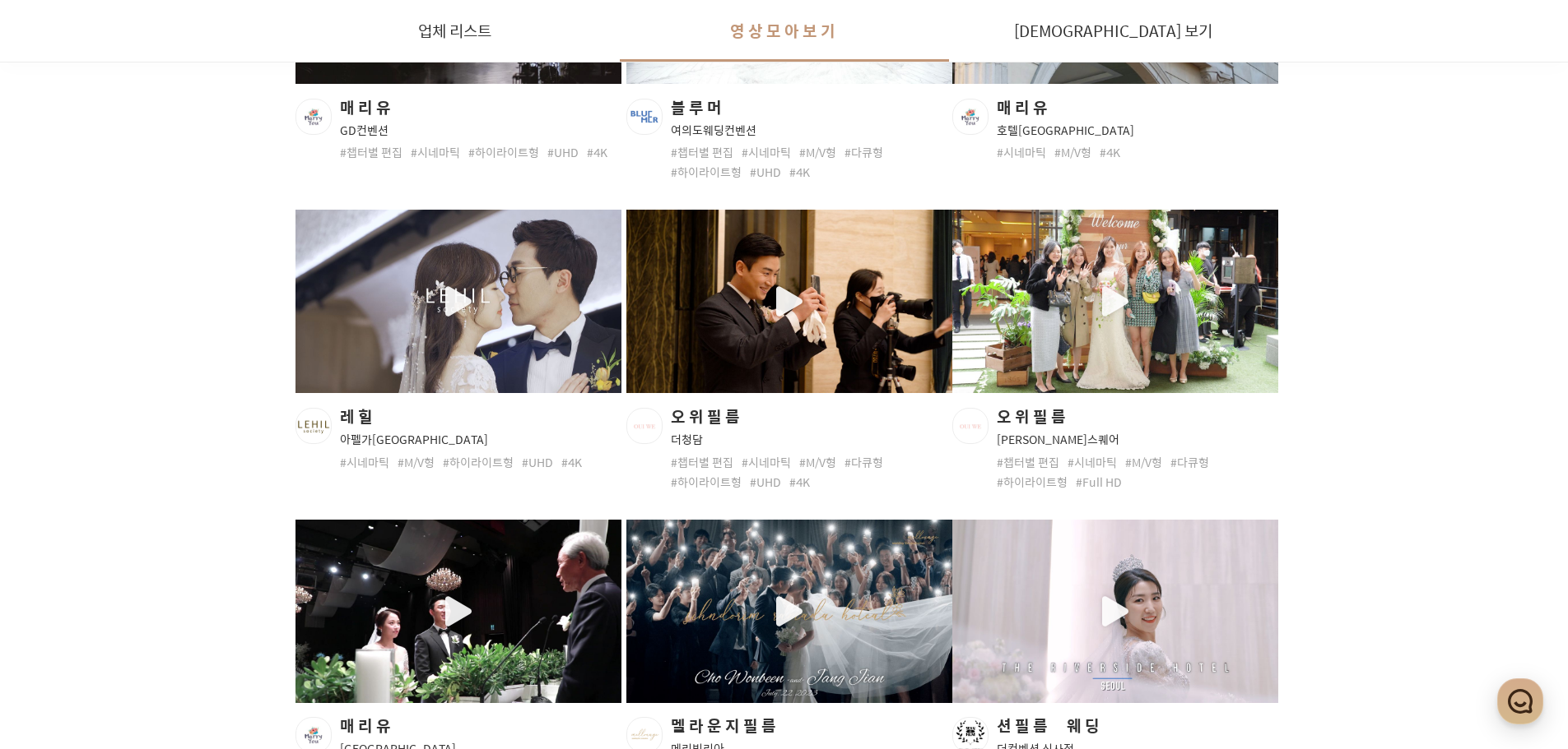
click at [447, 321] on div "button" at bounding box center [458, 302] width 326 height 184
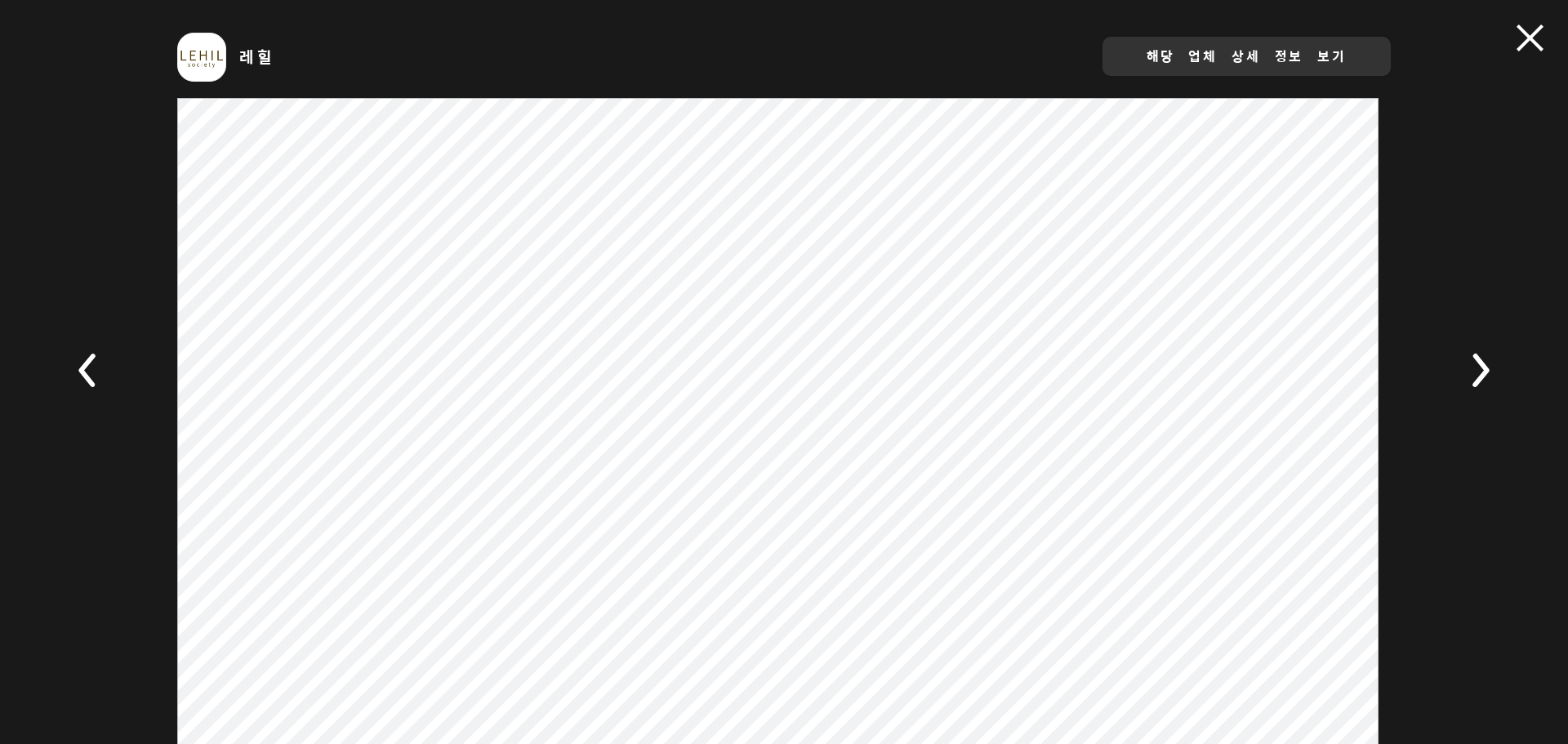
click at [1541, 34] on span at bounding box center [1530, 38] width 27 height 27
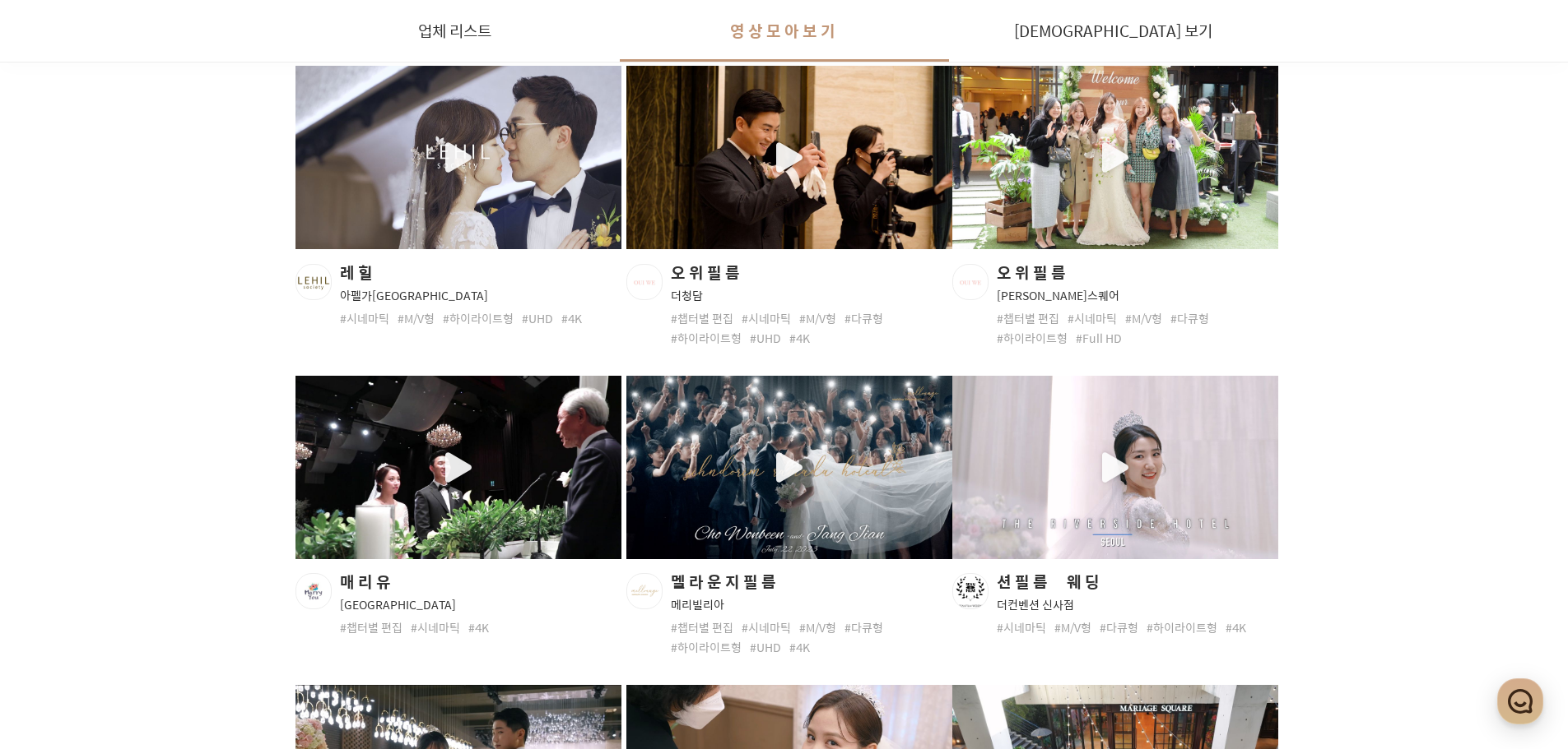
scroll to position [3447, 0]
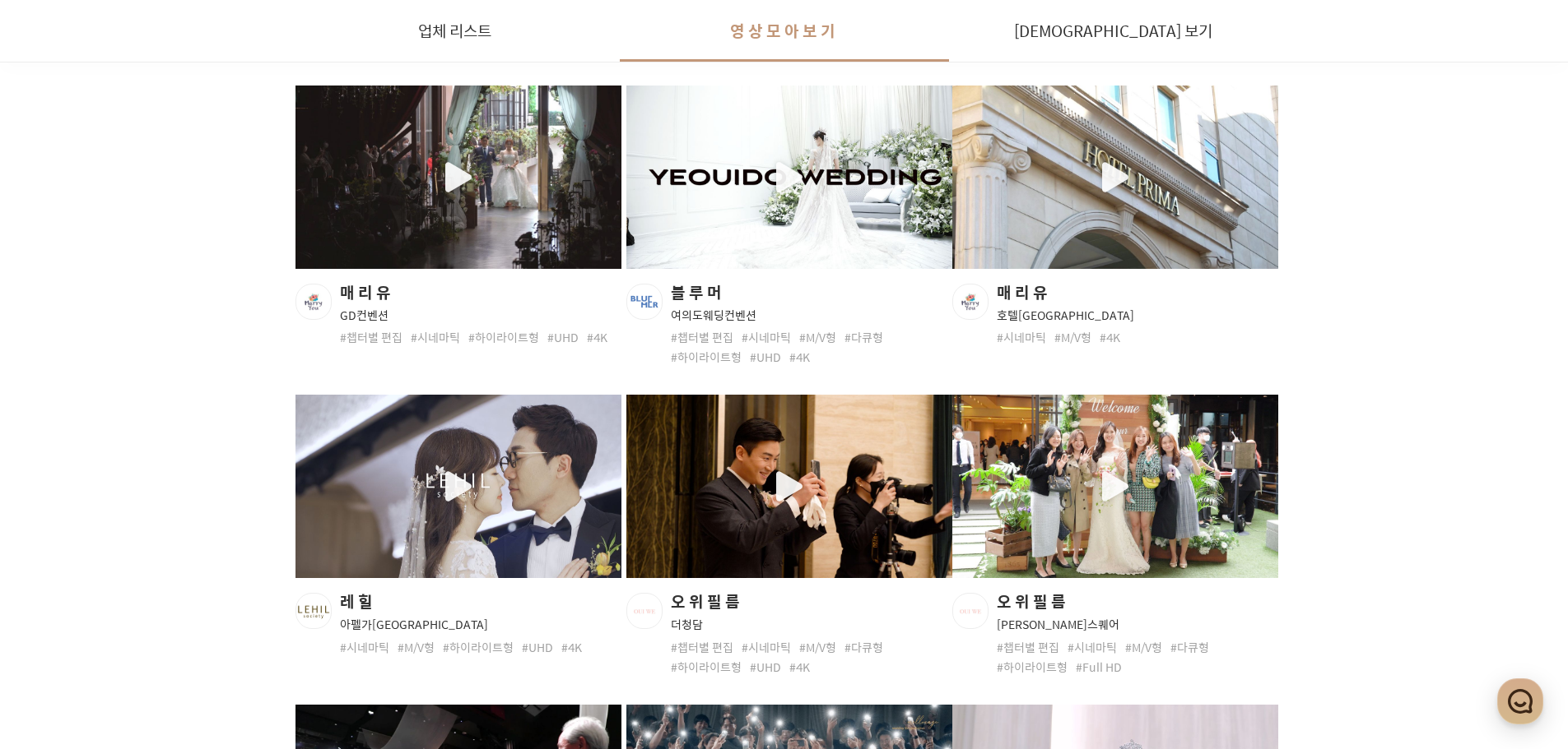
click at [760, 477] on div "button" at bounding box center [789, 487] width 326 height 184
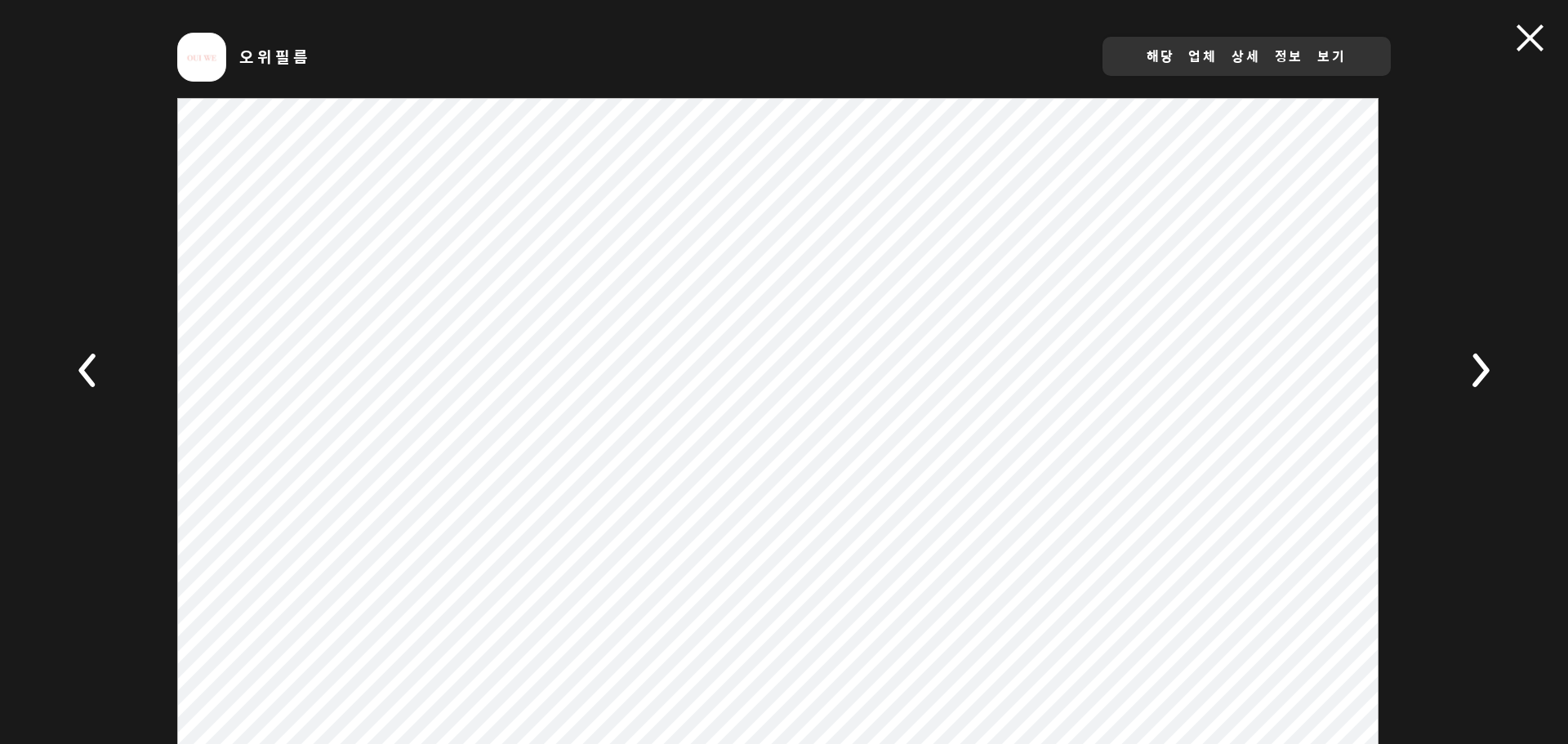
click at [1532, 38] on span at bounding box center [1530, 38] width 27 height 27
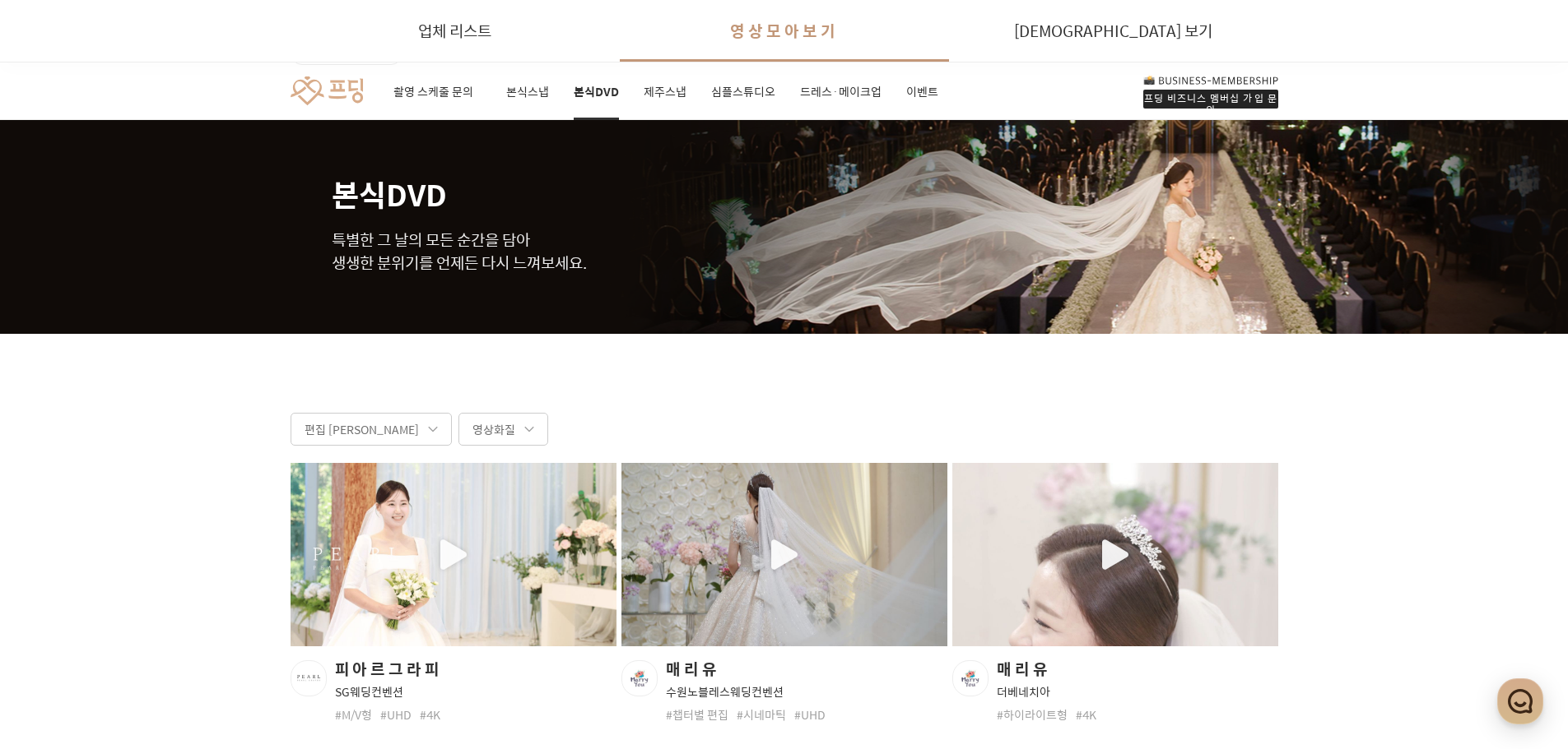
scroll to position [3776, 0]
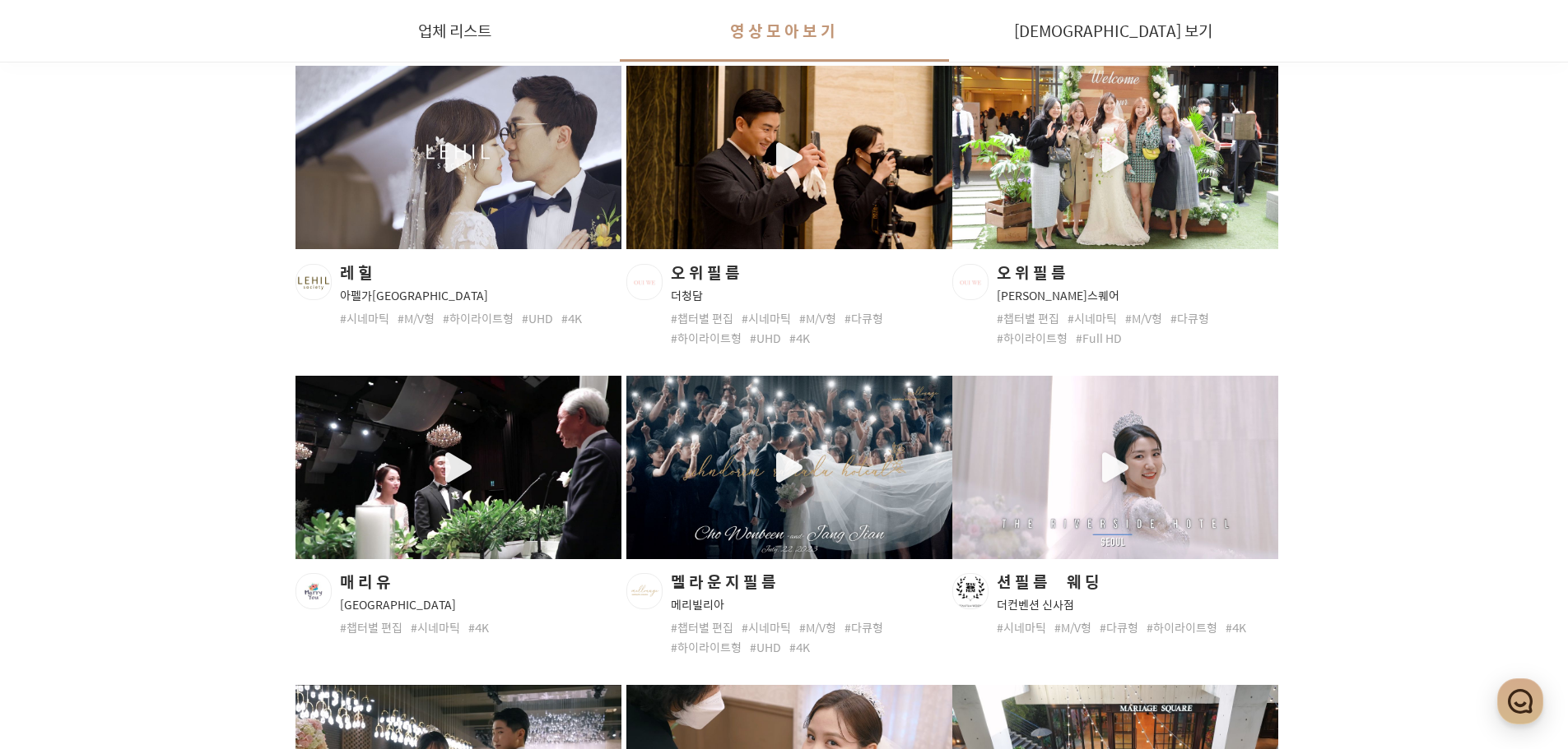
click at [776, 463] on div "button" at bounding box center [789, 468] width 326 height 184
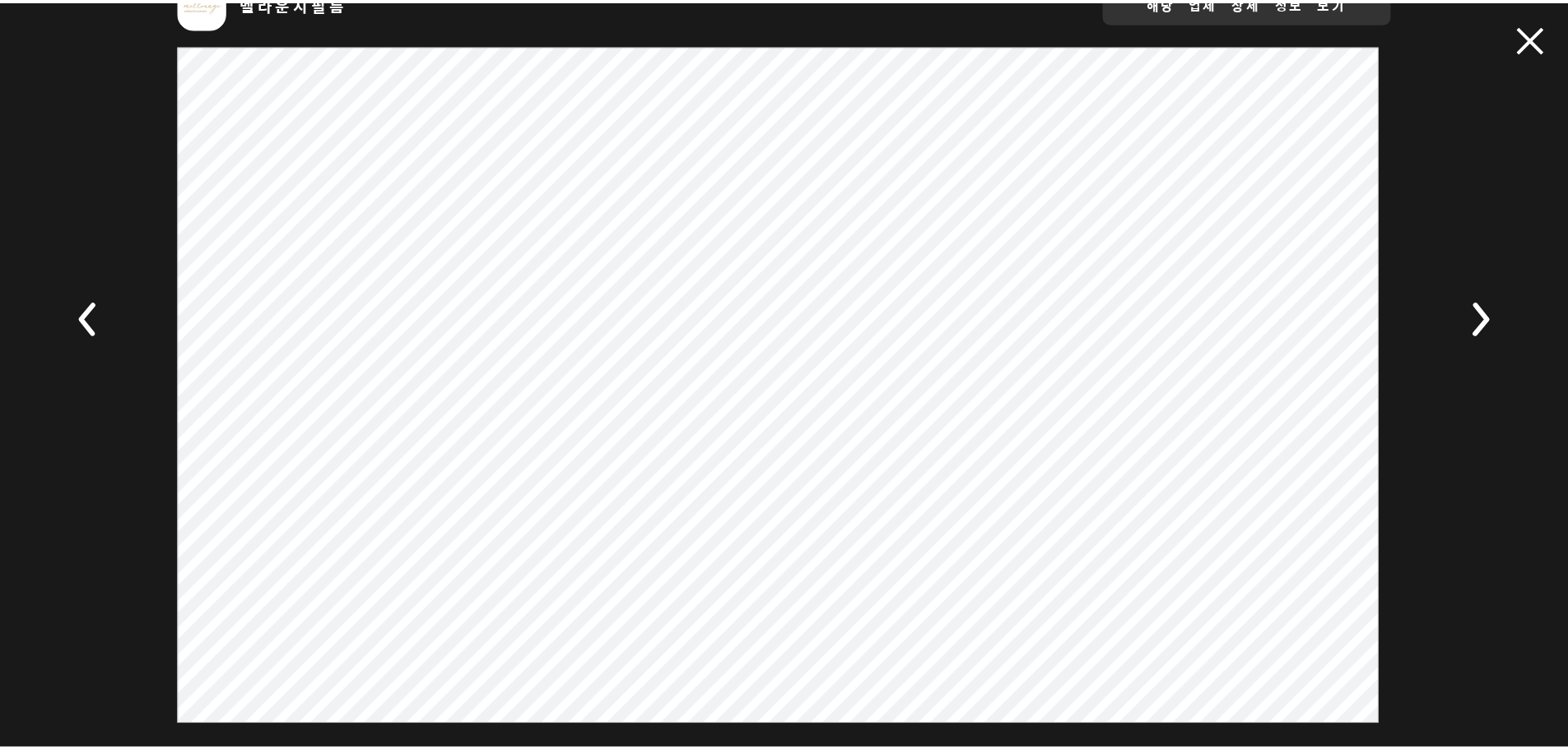
scroll to position [55, 0]
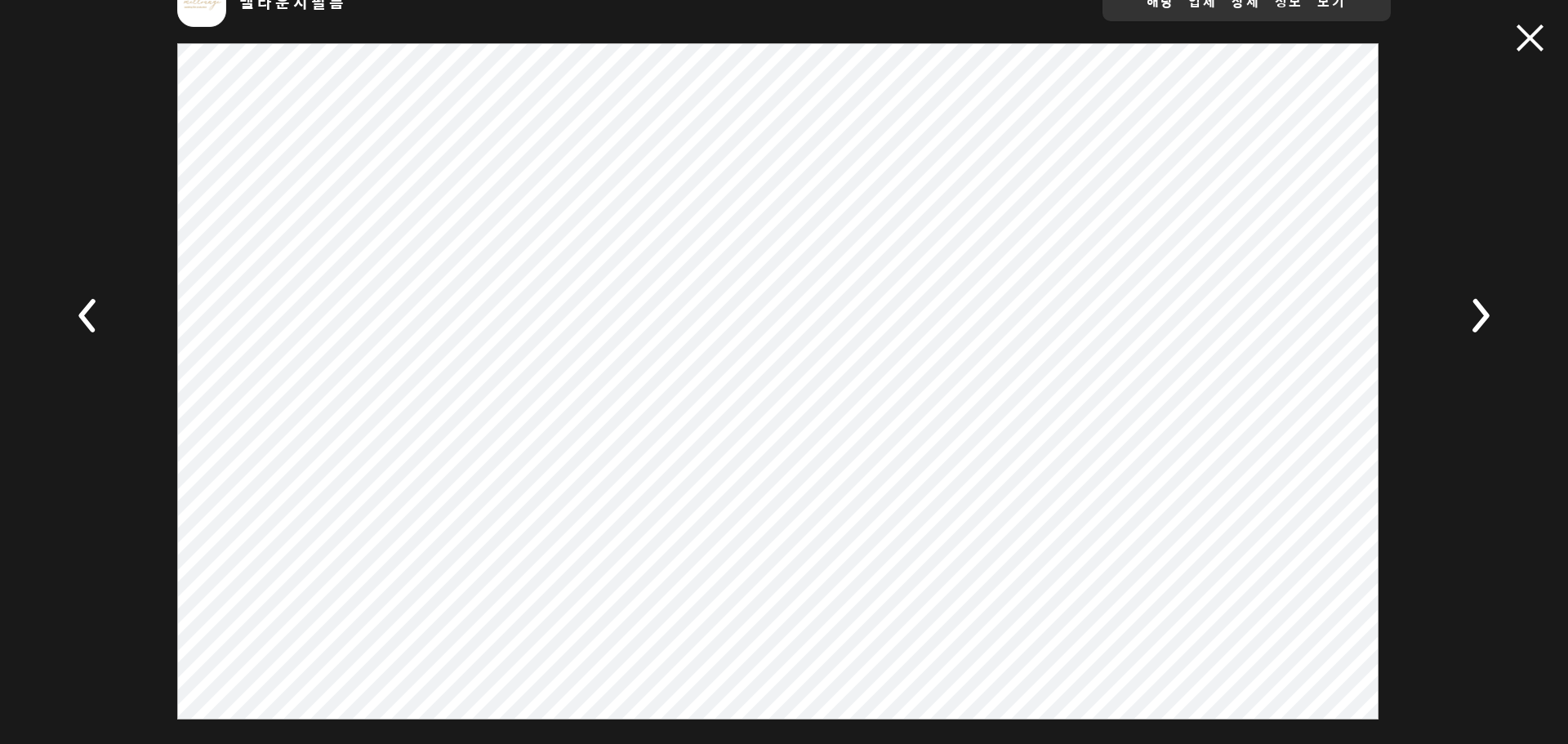
click at [1500, 243] on div "멜라운지필름 해당 업체 상세 정보 보기 #챕터별 편집 #시네마틱 #M/V형 #다큐형 #하이라이트형 #UHD #4K" at bounding box center [784, 317] width 1568 height 728
click at [1523, 44] on span at bounding box center [1530, 38] width 27 height 27
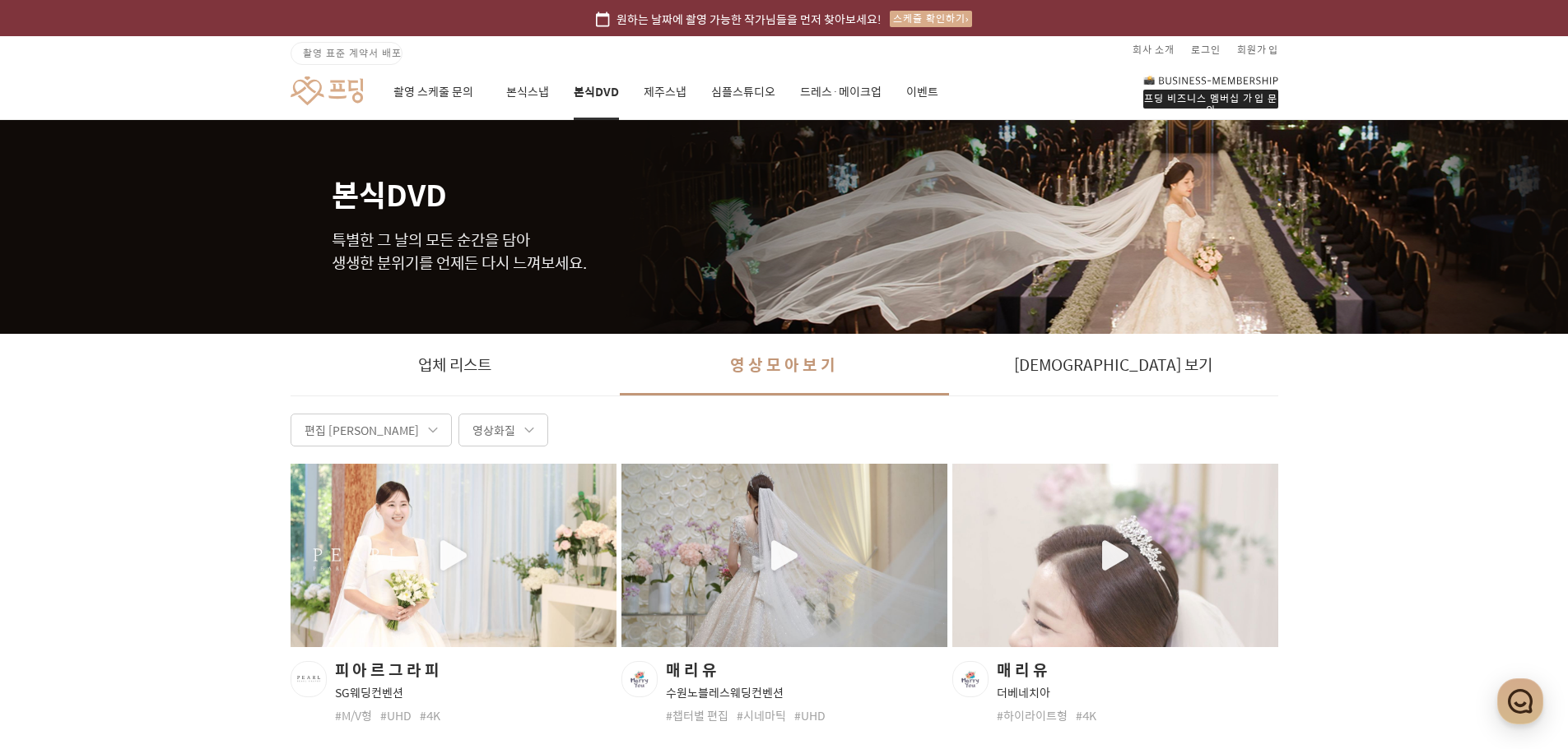
scroll to position [4085, 0]
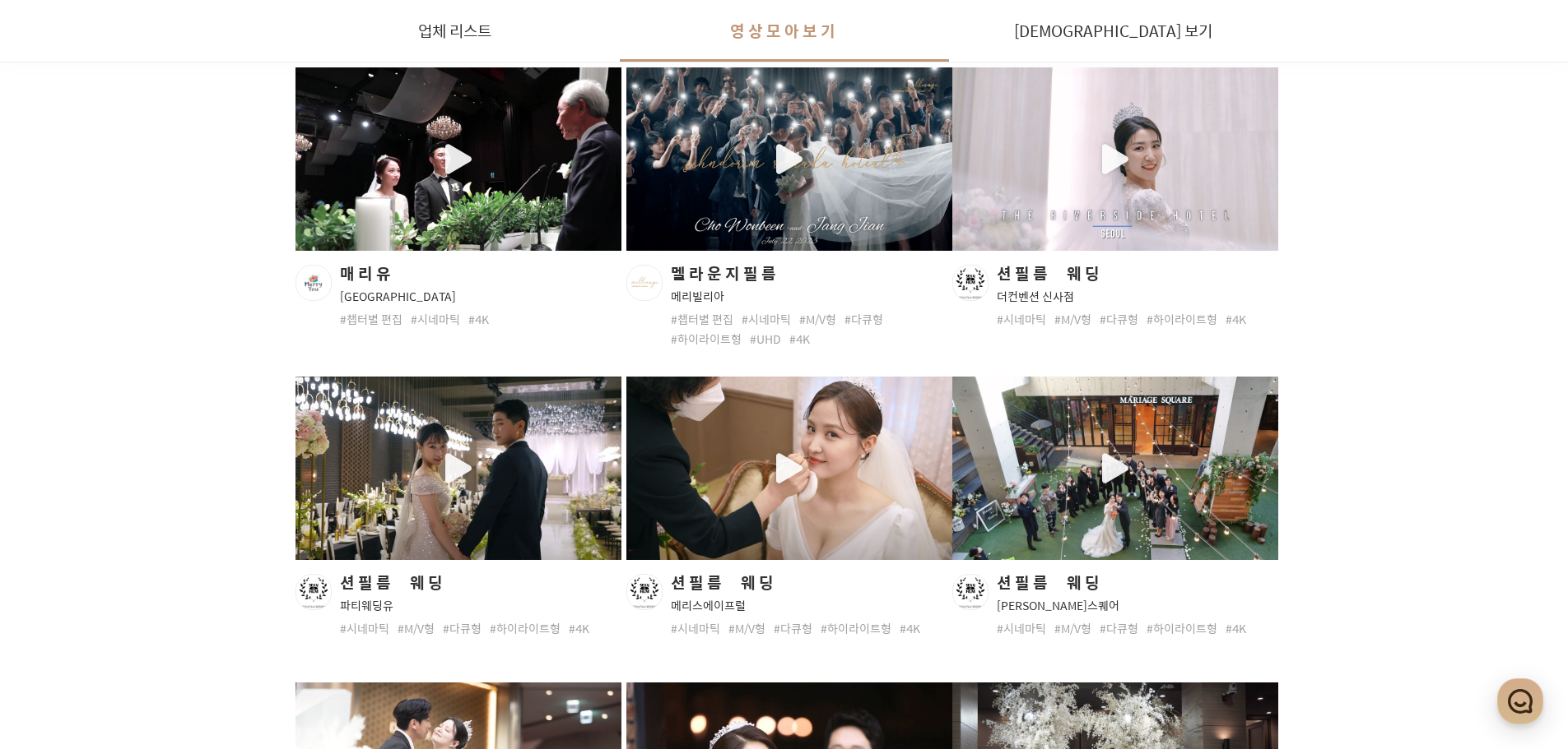
click at [783, 451] on div "button" at bounding box center [789, 468] width 326 height 184
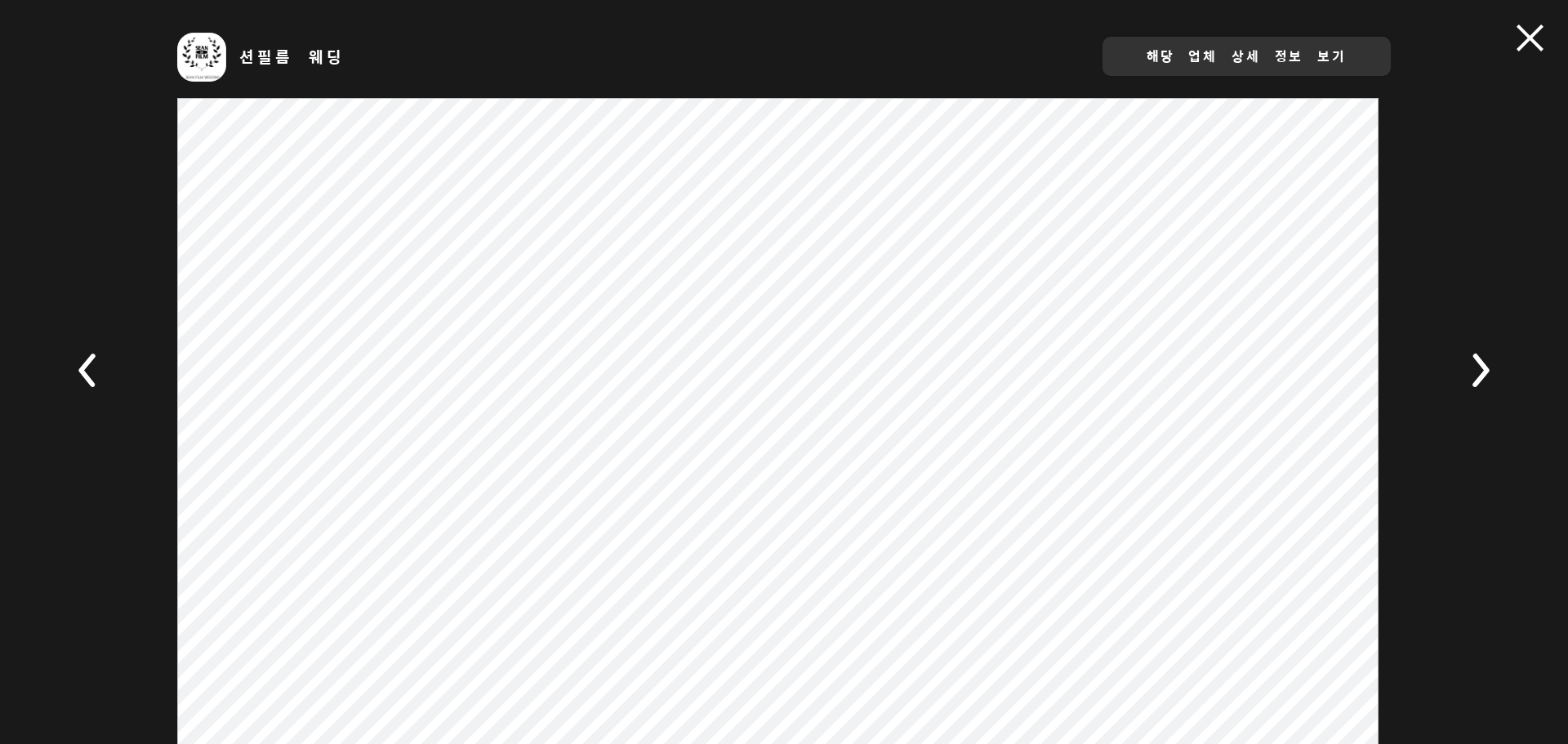
scroll to position [30, 0]
